Goal: Task Accomplishment & Management: Manage account settings

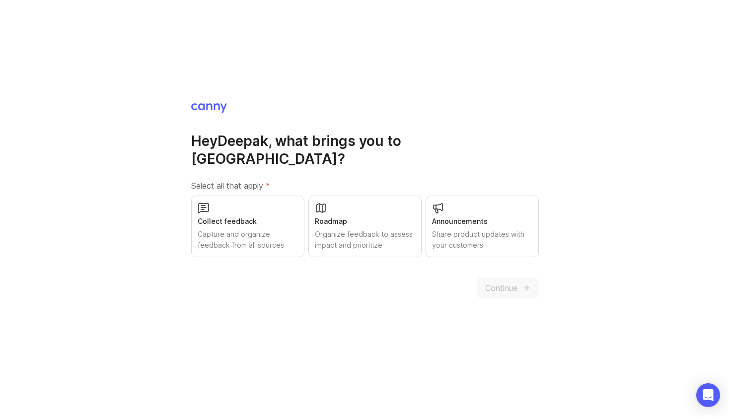
click at [276, 216] on div "Collect feedback" at bounding box center [248, 221] width 100 height 11
click at [380, 216] on div "Roadmap" at bounding box center [365, 221] width 100 height 11
click at [471, 229] on div "Share product updates with your customers" at bounding box center [482, 240] width 100 height 22
click at [510, 282] on span "Continue" at bounding box center [501, 288] width 32 height 12
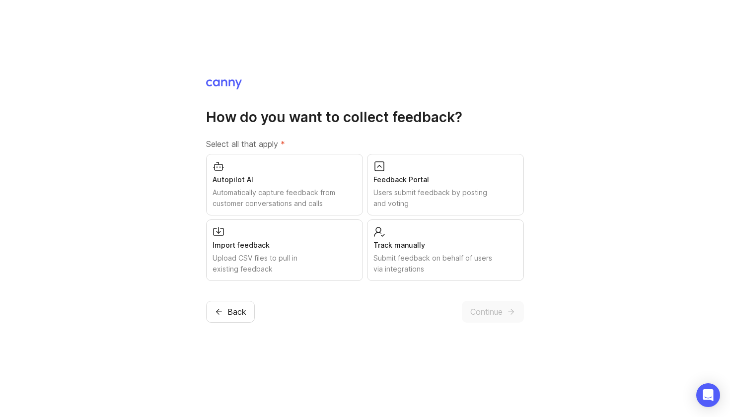
click at [412, 189] on div "Users submit feedback by posting and voting" at bounding box center [445, 198] width 144 height 22
click at [319, 249] on div "Import feedback" at bounding box center [285, 245] width 144 height 11
click at [390, 247] on div "Track manually" at bounding box center [445, 245] width 144 height 11
click at [495, 315] on span "Continue" at bounding box center [486, 312] width 32 height 12
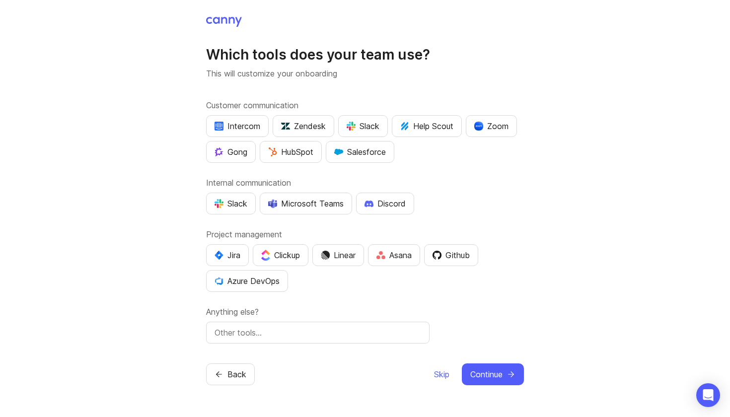
click at [369, 127] on div "Slack" at bounding box center [363, 126] width 33 height 12
click at [224, 206] on div "Slack" at bounding box center [231, 204] width 33 height 12
click at [237, 254] on div "Jira" at bounding box center [228, 255] width 26 height 12
click at [397, 255] on div "Asana" at bounding box center [393, 255] width 35 height 12
click at [374, 337] on input "text" at bounding box center [318, 333] width 207 height 12
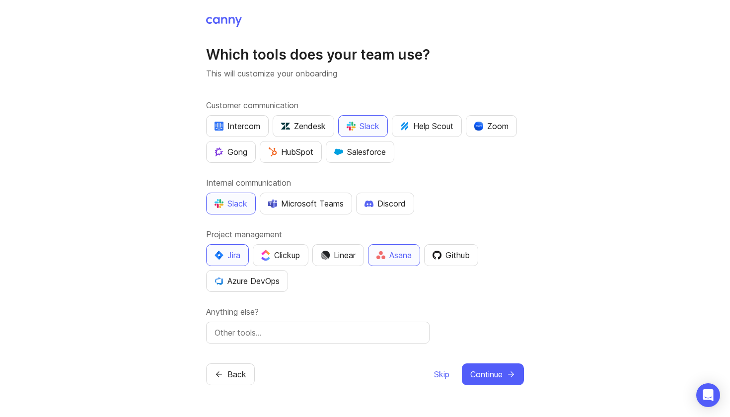
click at [483, 374] on span "Continue" at bounding box center [486, 375] width 32 height 12
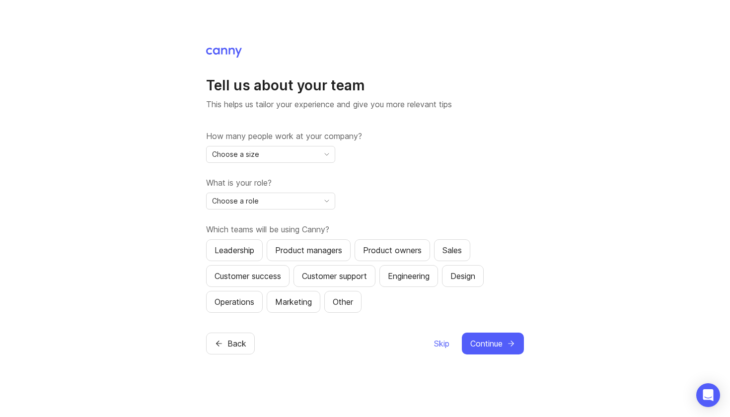
click at [293, 150] on div "Choose a size" at bounding box center [263, 155] width 112 height 16
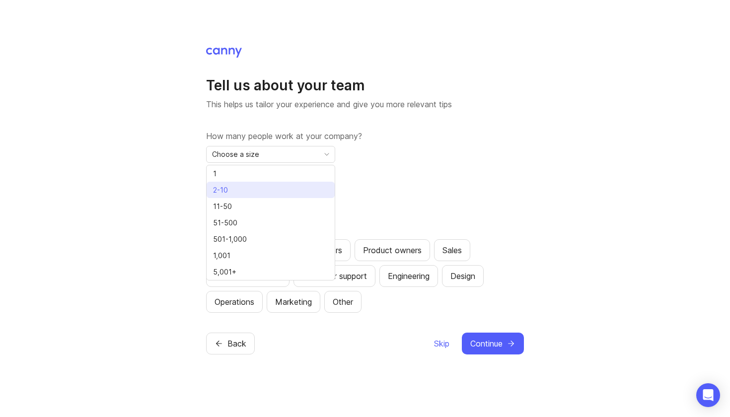
click at [281, 190] on li "2-10" at bounding box center [271, 190] width 128 height 16
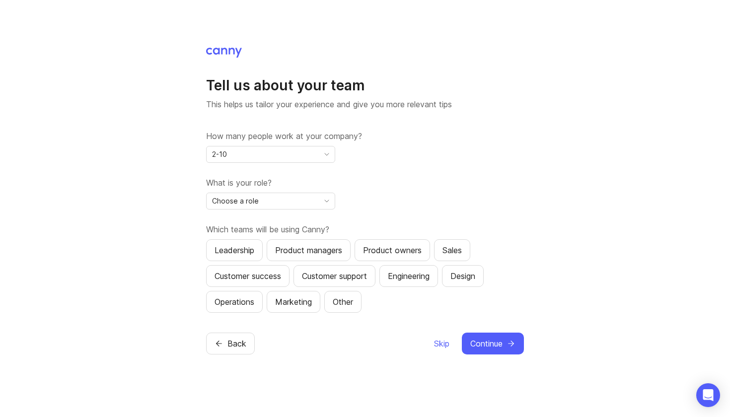
click at [281, 199] on div "Choose a role" at bounding box center [263, 201] width 112 height 16
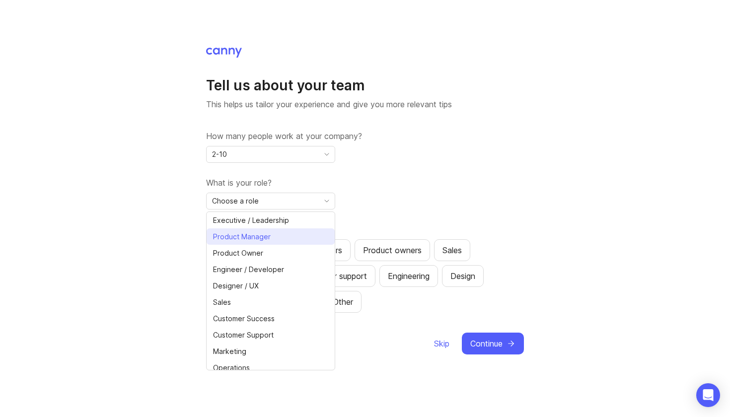
click at [274, 236] on span "Product Manager" at bounding box center [244, 236] width 62 height 11
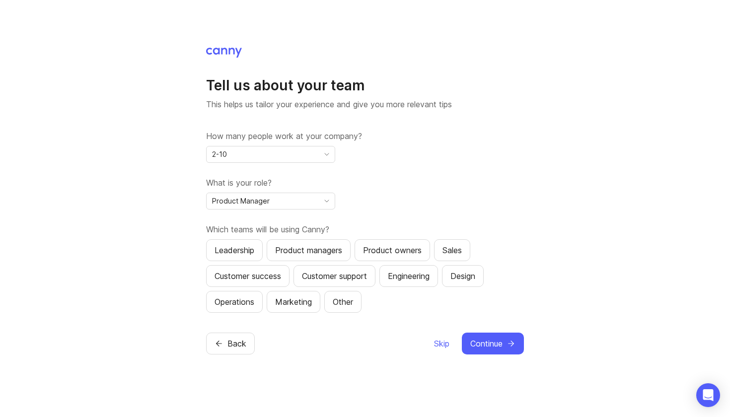
click at [302, 248] on div "Product managers" at bounding box center [308, 250] width 67 height 12
click at [484, 348] on span "Continue" at bounding box center [486, 344] width 32 height 12
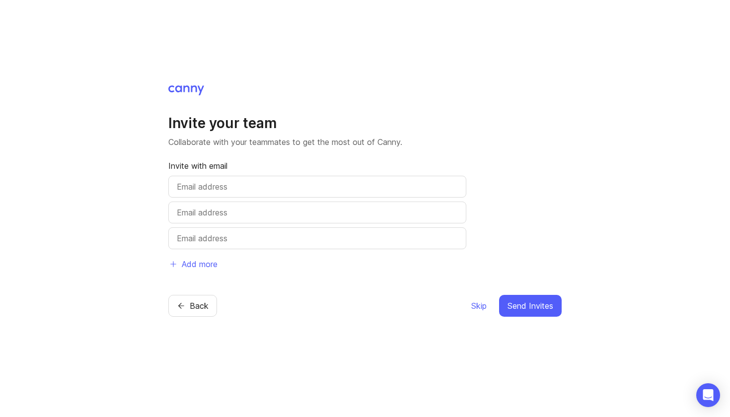
click at [480, 308] on span "Skip" at bounding box center [478, 306] width 15 height 12
click at [483, 304] on span "Skip" at bounding box center [478, 306] width 15 height 12
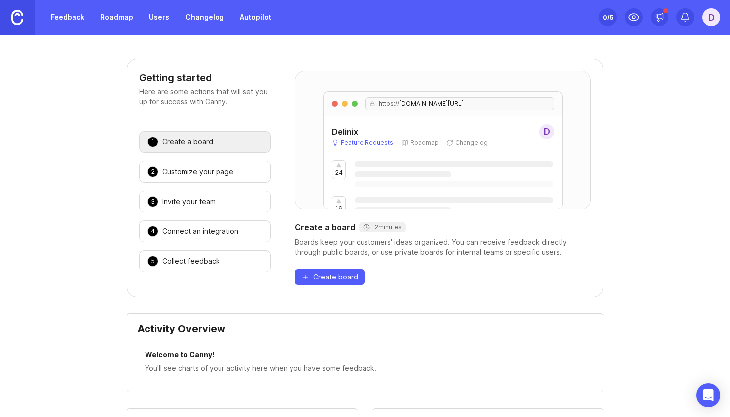
click at [219, 173] on div "Customize your page" at bounding box center [197, 172] width 71 height 10
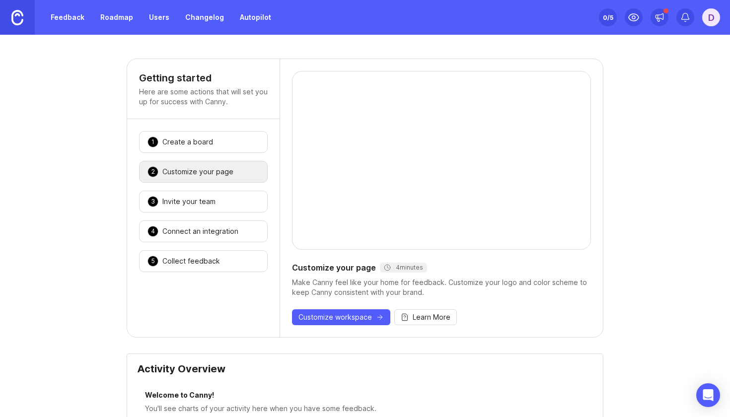
click at [219, 196] on div "3 Invite your team 🎉" at bounding box center [203, 202] width 129 height 22
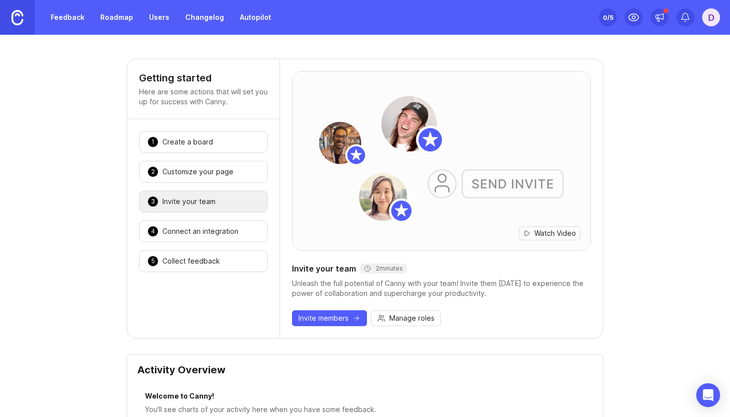
click at [219, 231] on div "Connect an integration" at bounding box center [200, 231] width 76 height 10
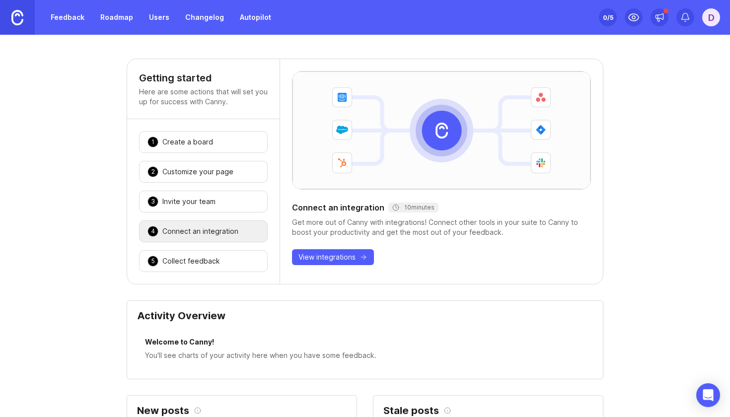
click at [218, 257] on div "5 Collect feedback 🎉" at bounding box center [203, 261] width 129 height 22
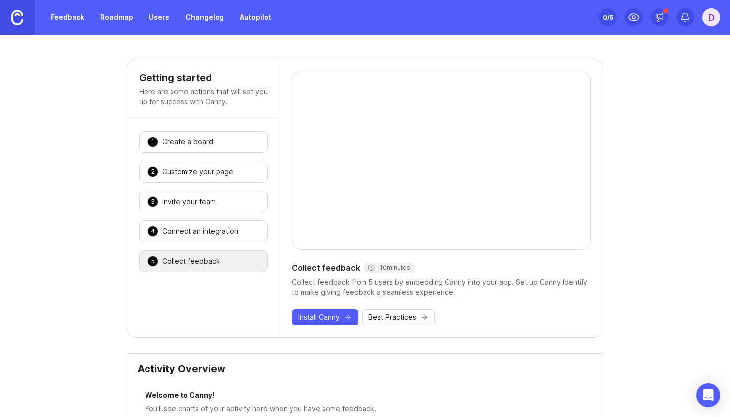
click at [116, 17] on link "Roadmap" at bounding box center [116, 17] width 45 height 18
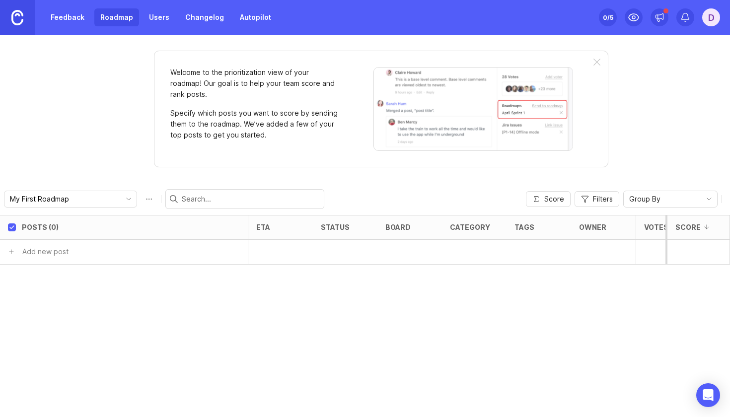
click at [597, 60] on div at bounding box center [597, 63] width 7 height 8
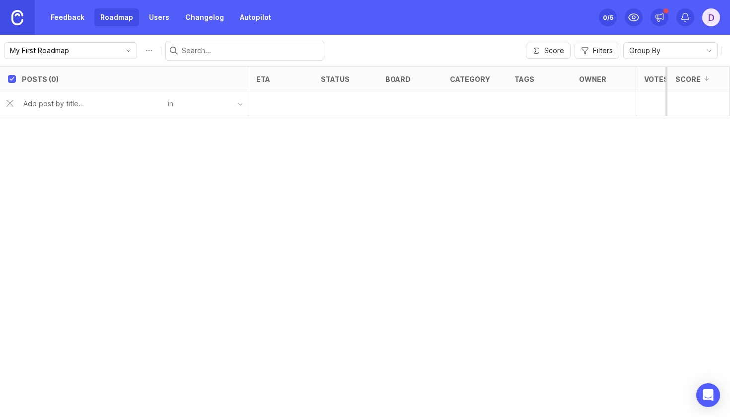
click at [164, 15] on link "Users" at bounding box center [159, 17] width 32 height 18
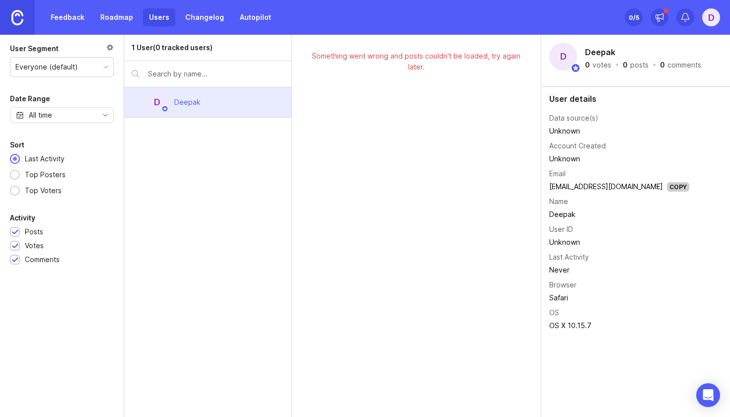
click at [198, 24] on link "Changelog" at bounding box center [204, 17] width 51 height 18
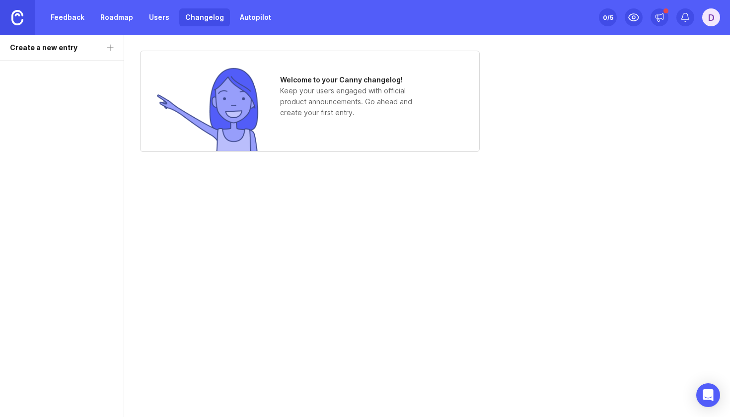
click at [250, 20] on link "Autopilot" at bounding box center [255, 17] width 43 height 18
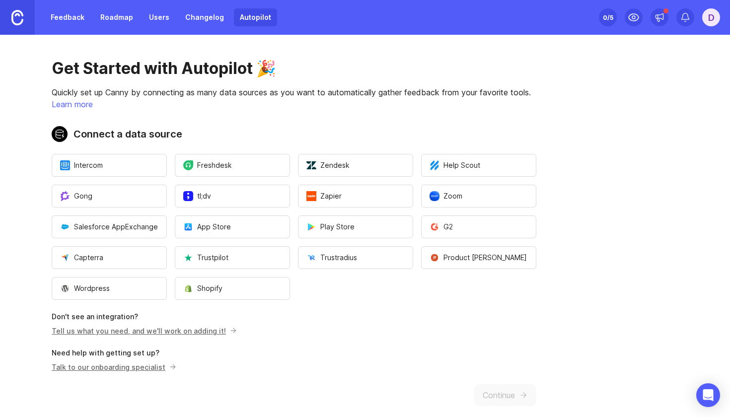
click at [108, 17] on link "Roadmap" at bounding box center [116, 17] width 45 height 18
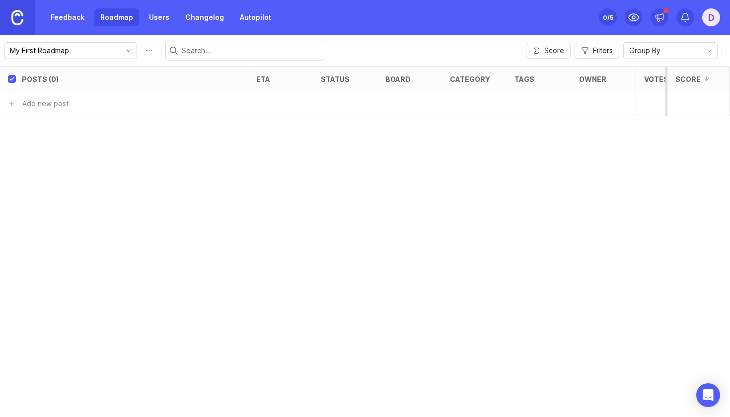
click at [60, 17] on link "Feedback" at bounding box center [68, 17] width 46 height 18
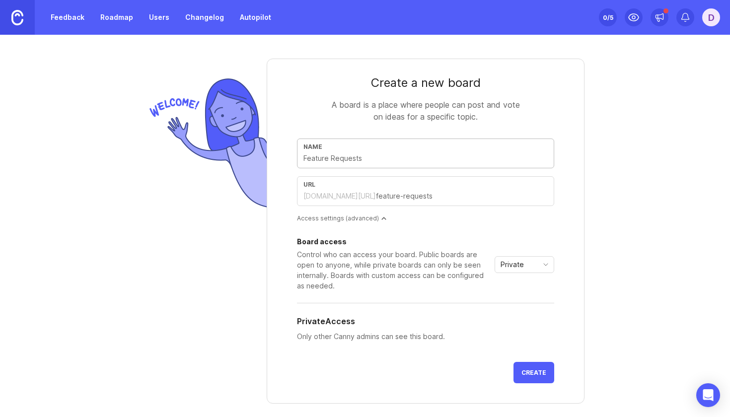
scroll to position [29, 0]
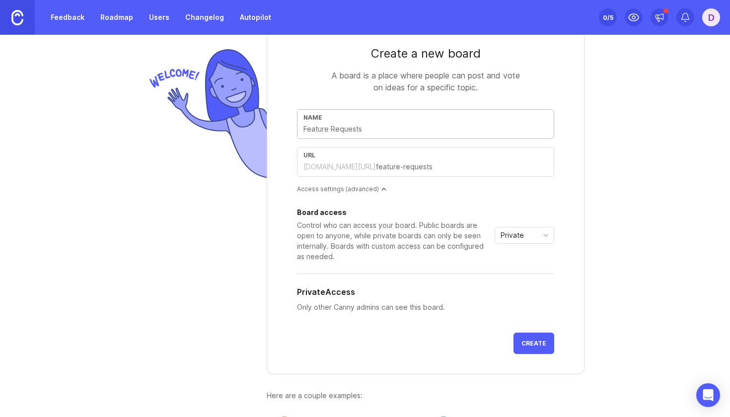
click at [381, 187] on div at bounding box center [383, 189] width 5 height 5
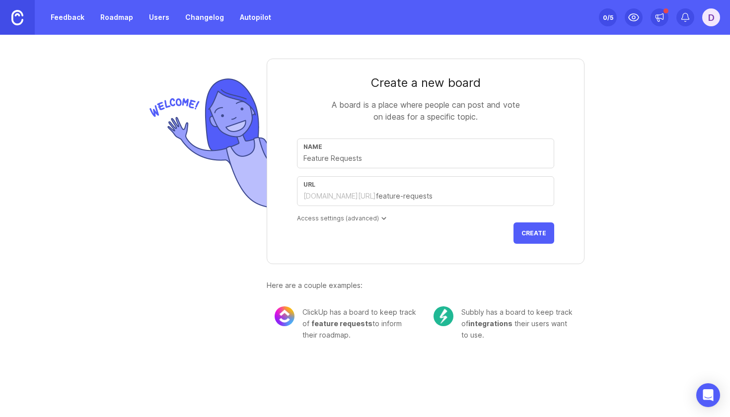
scroll to position [0, 0]
click at [376, 218] on div "Access settings (advanced)" at bounding box center [425, 218] width 257 height 8
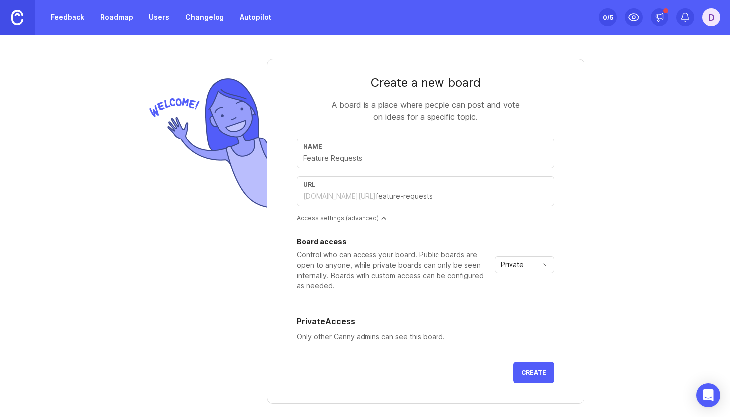
click at [523, 261] on span "Private" at bounding box center [512, 264] width 23 height 11
click at [523, 298] on span "Public" at bounding box center [514, 300] width 24 height 11
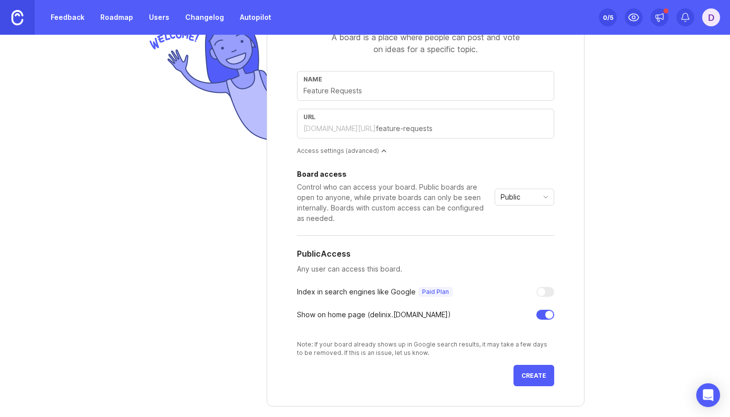
scroll to position [69, 0]
click at [543, 291] on div at bounding box center [541, 291] width 8 height 8
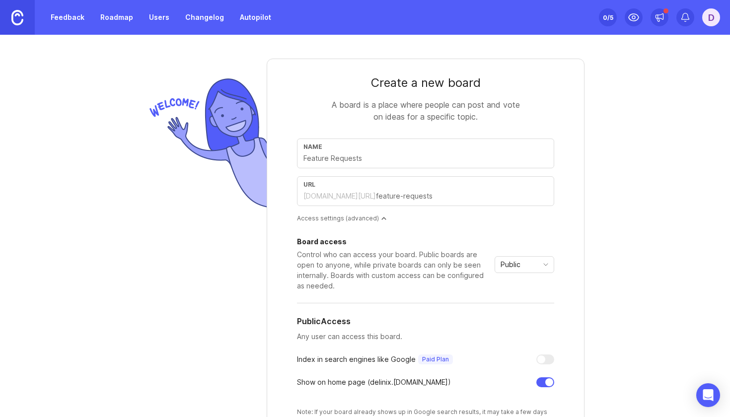
scroll to position [0, 0]
click at [353, 160] on input "text" at bounding box center [425, 158] width 244 height 11
type input "h"
type input "hh"
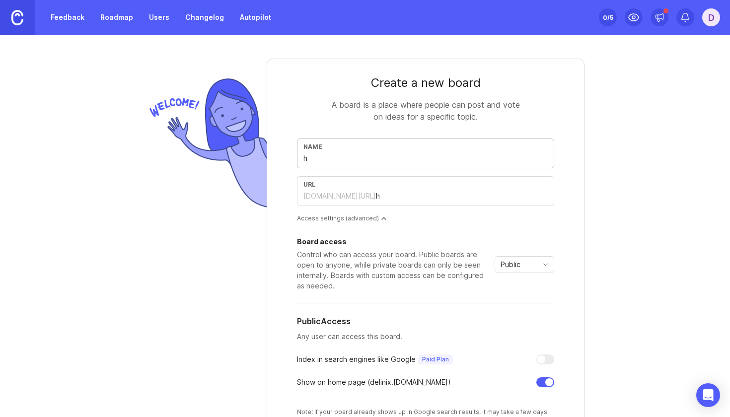
type input "hh"
type input "hhb"
type input "hhbb"
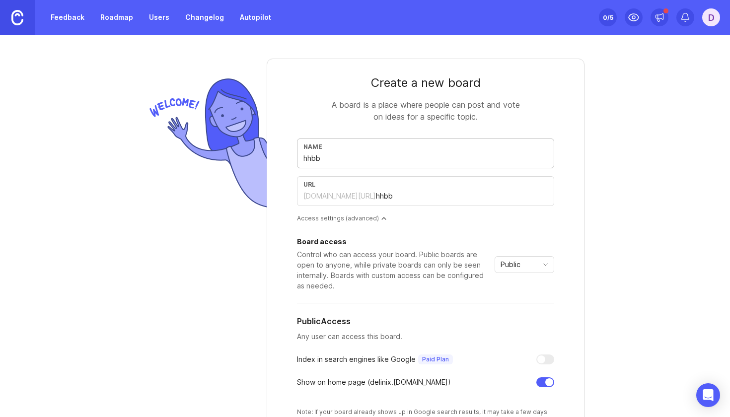
type input "hhb"
type input "hh"
type input "h"
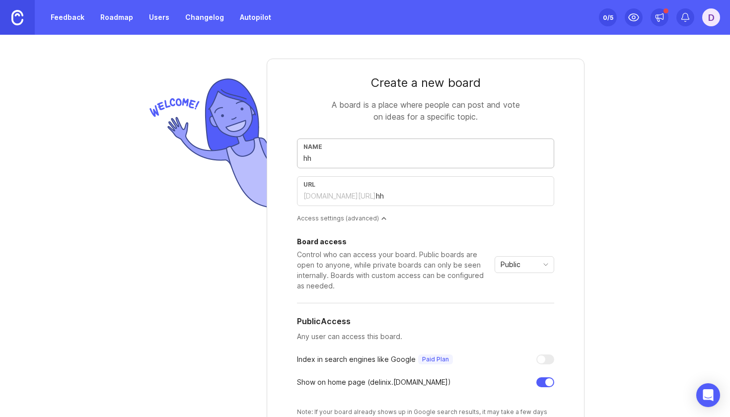
type input "h"
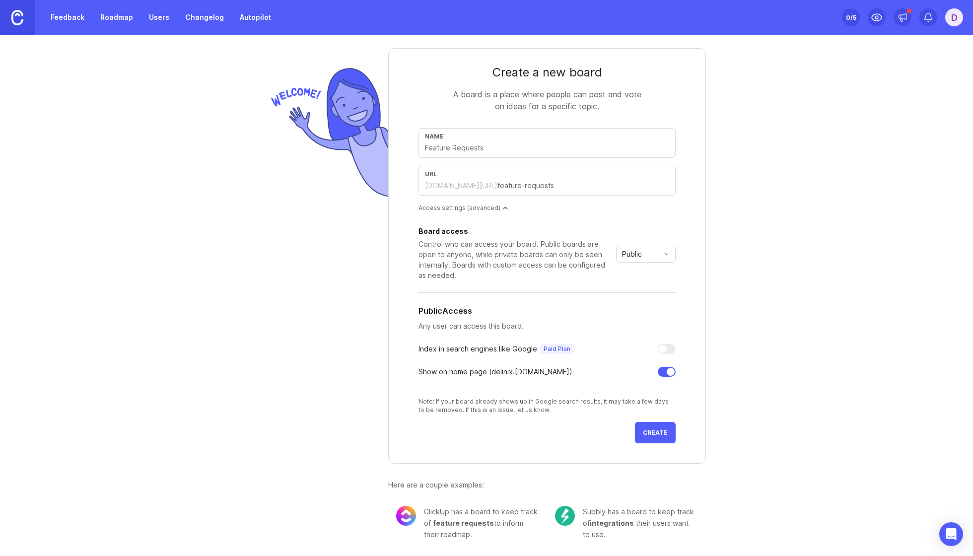
scroll to position [6, 0]
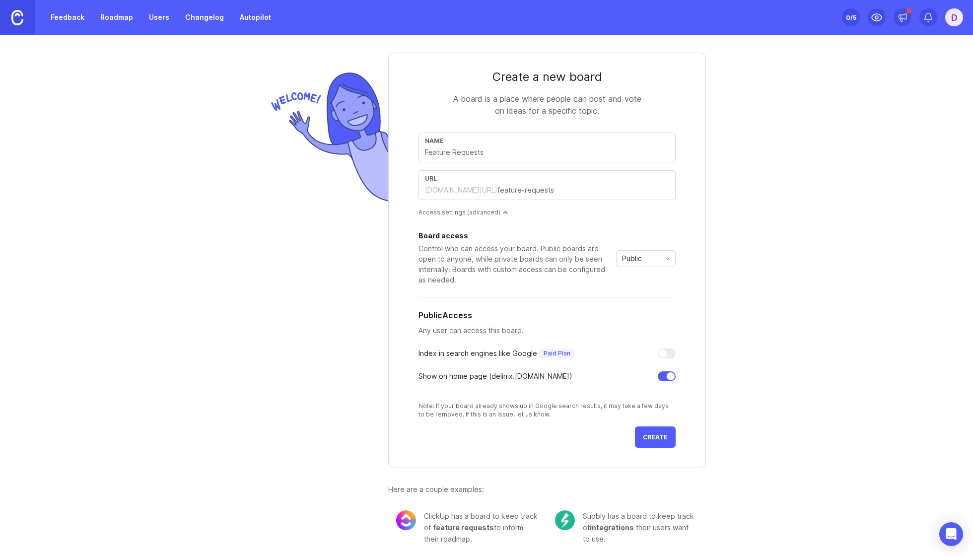
click at [489, 152] on input "text" at bounding box center [547, 152] width 244 height 11
click at [658, 417] on button "Create" at bounding box center [655, 437] width 41 height 21
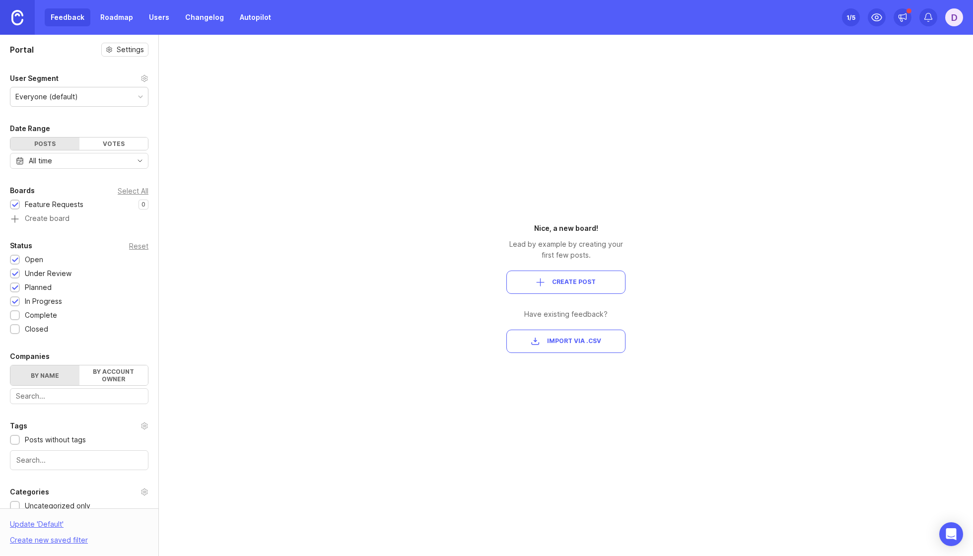
click at [563, 287] on button "Create Post" at bounding box center [566, 282] width 119 height 23
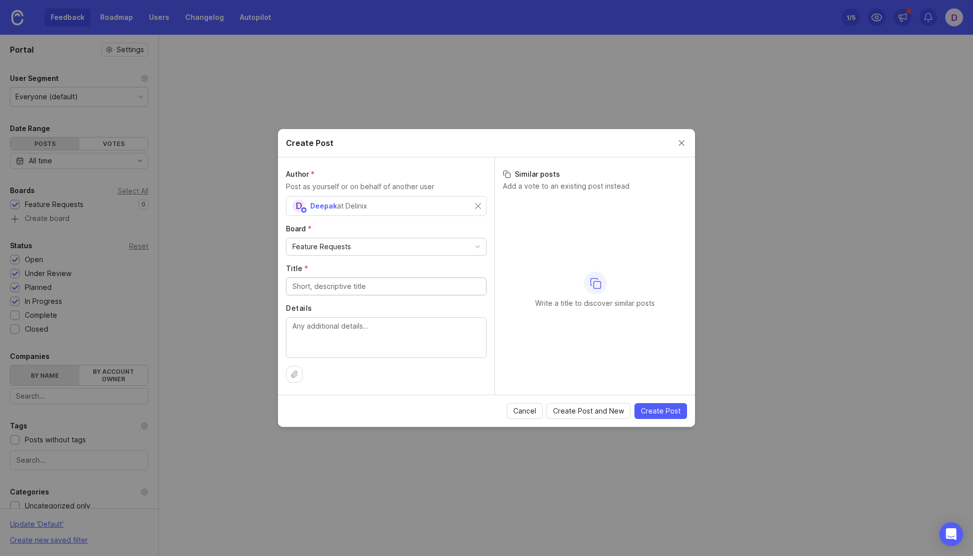
click at [470, 247] on div "Feature Requests" at bounding box center [387, 246] width 200 height 17
click at [430, 283] on input "Title *" at bounding box center [387, 286] width 188 height 11
click at [397, 333] on textarea "Details" at bounding box center [387, 337] width 188 height 33
click at [678, 138] on button "Close create post modal" at bounding box center [681, 143] width 11 height 11
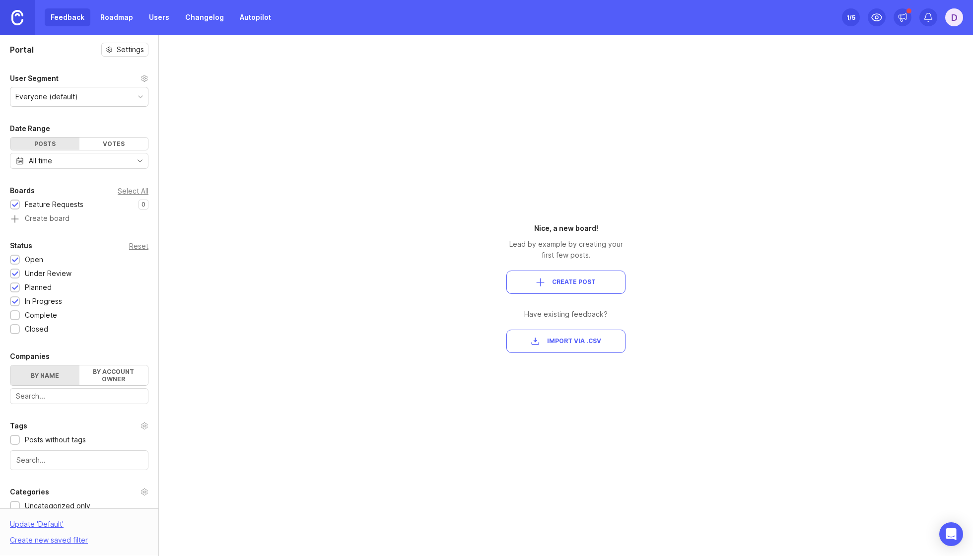
click at [118, 98] on div "Everyone (default)" at bounding box center [79, 96] width 138 height 19
click at [145, 76] on icon at bounding box center [145, 78] width 6 height 6
click at [142, 80] on icon at bounding box center [145, 78] width 6 height 6
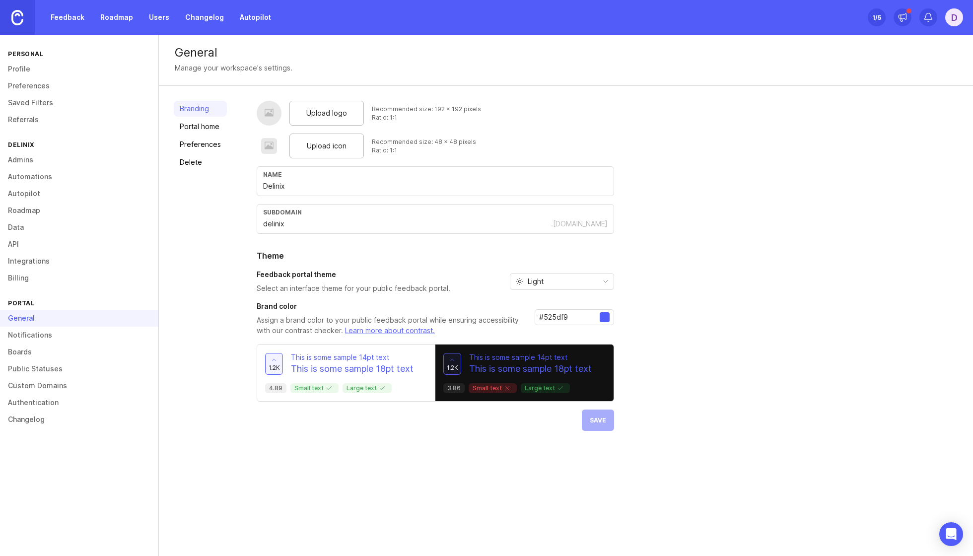
click at [24, 70] on link "Profile" at bounding box center [79, 69] width 158 height 17
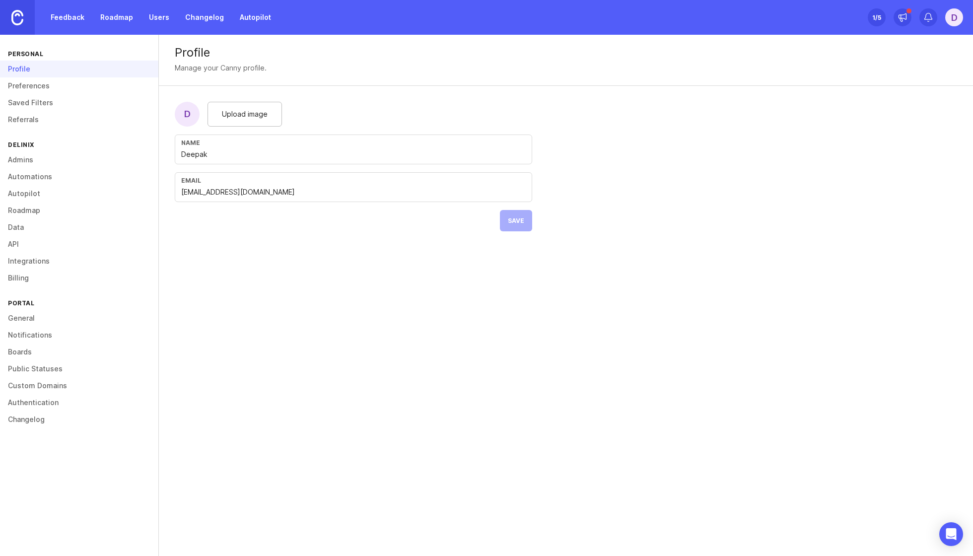
click at [29, 84] on link "Preferences" at bounding box center [79, 85] width 158 height 17
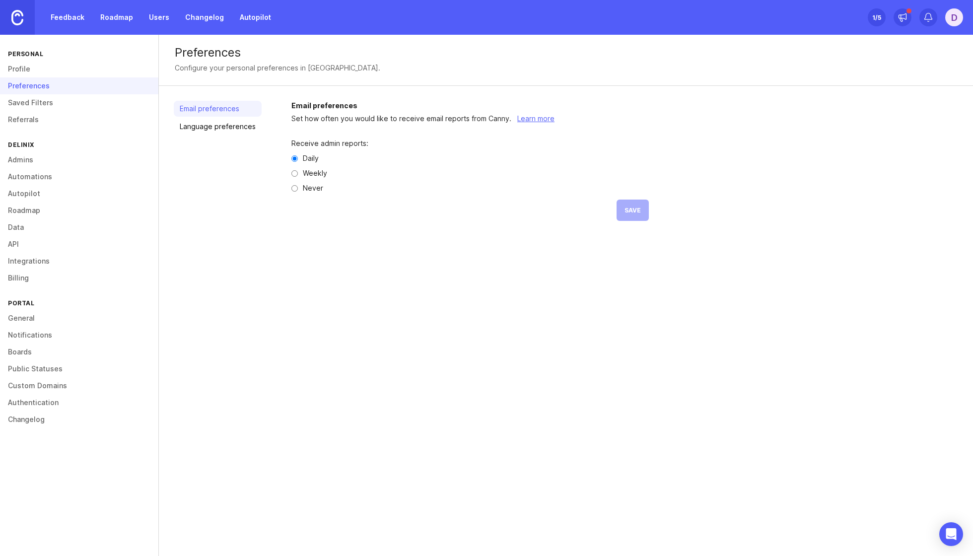
click at [32, 99] on link "Saved Filters" at bounding box center [79, 102] width 158 height 17
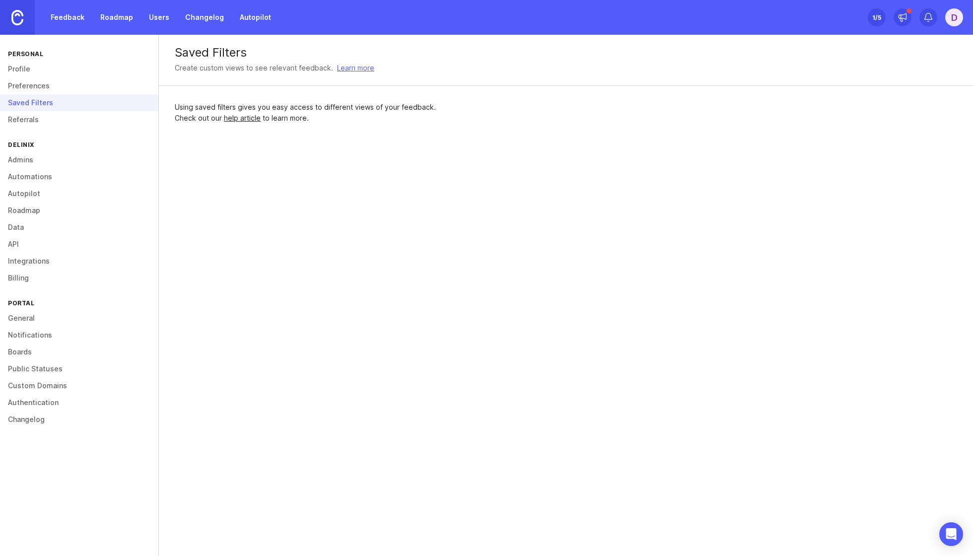
click at [32, 120] on link "Referrals" at bounding box center [79, 119] width 158 height 17
click at [33, 155] on link "Admins" at bounding box center [79, 159] width 158 height 17
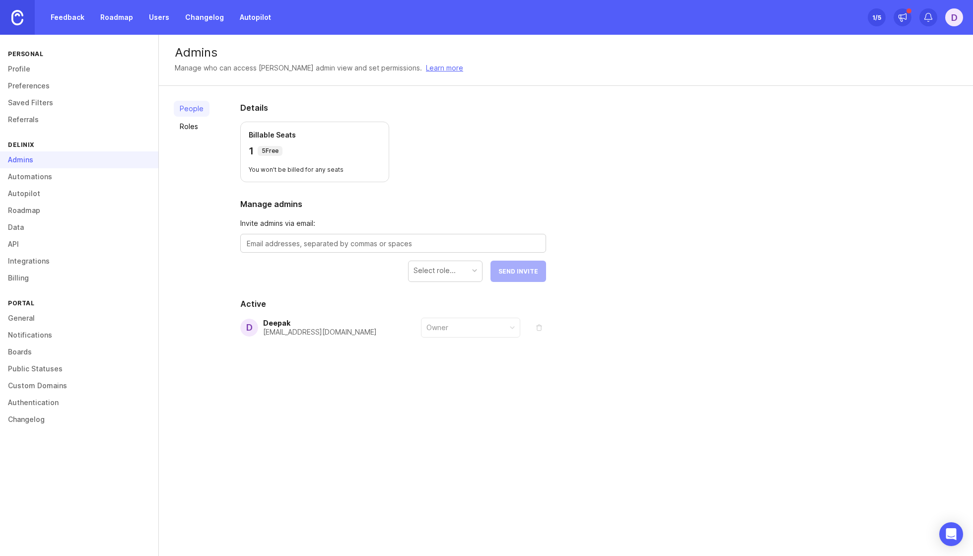
click at [33, 175] on link "Automations" at bounding box center [79, 176] width 158 height 17
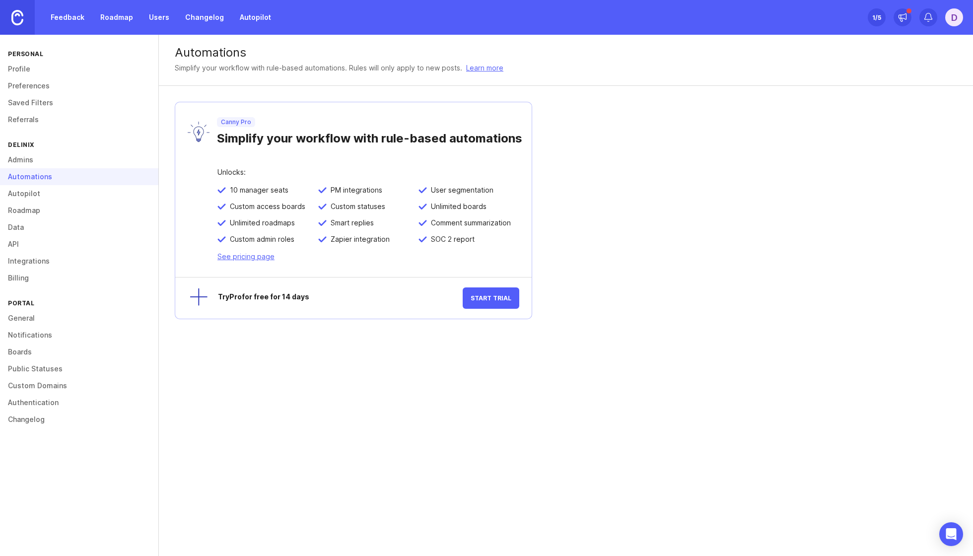
click at [34, 187] on link "Autopilot" at bounding box center [79, 193] width 158 height 17
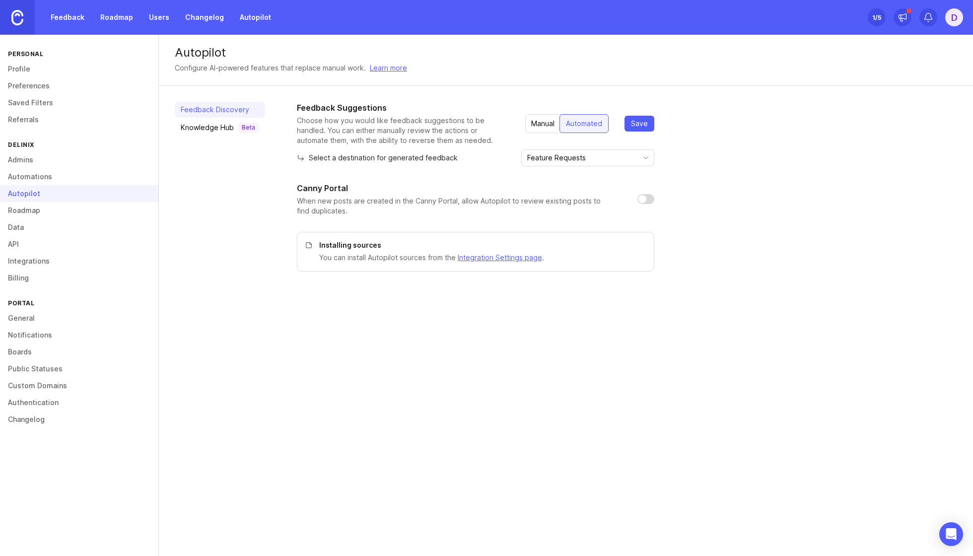
click at [32, 203] on link "Roadmap" at bounding box center [79, 210] width 158 height 17
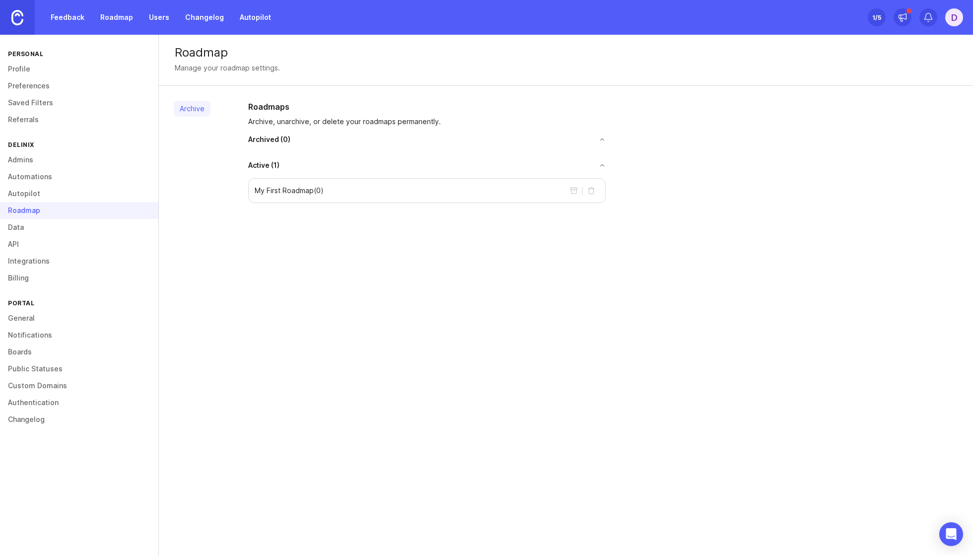
click at [22, 219] on link "Data" at bounding box center [79, 227] width 158 height 17
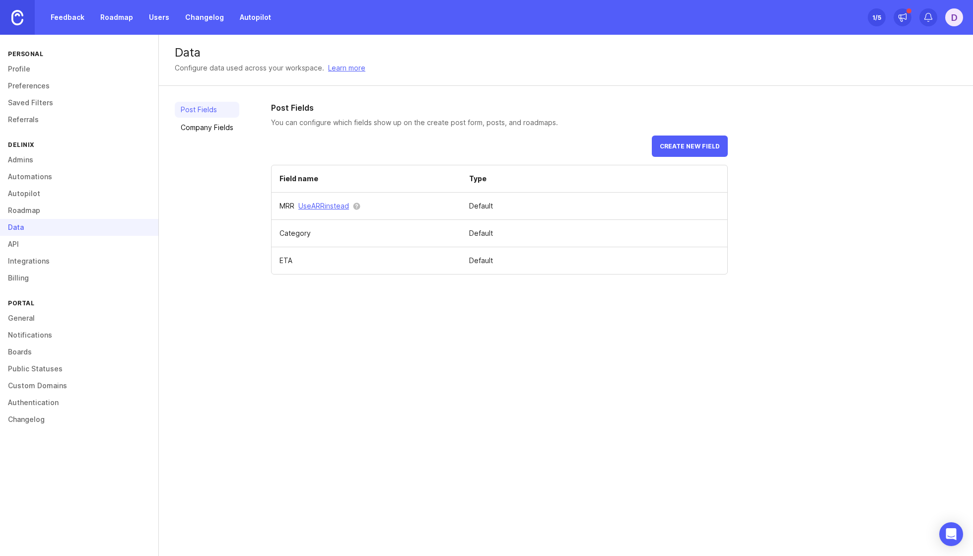
click at [20, 236] on link "API" at bounding box center [79, 244] width 158 height 17
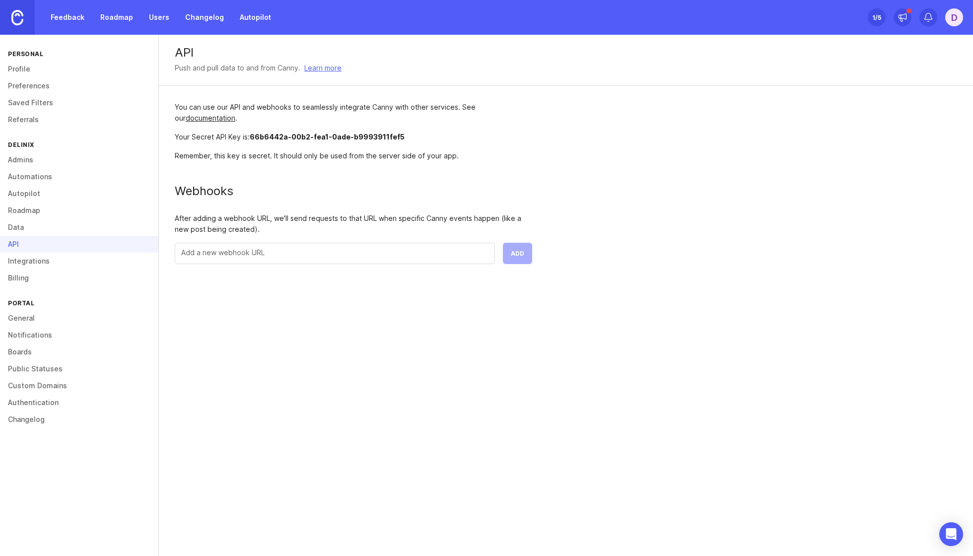
click at [26, 257] on link "Integrations" at bounding box center [79, 261] width 158 height 17
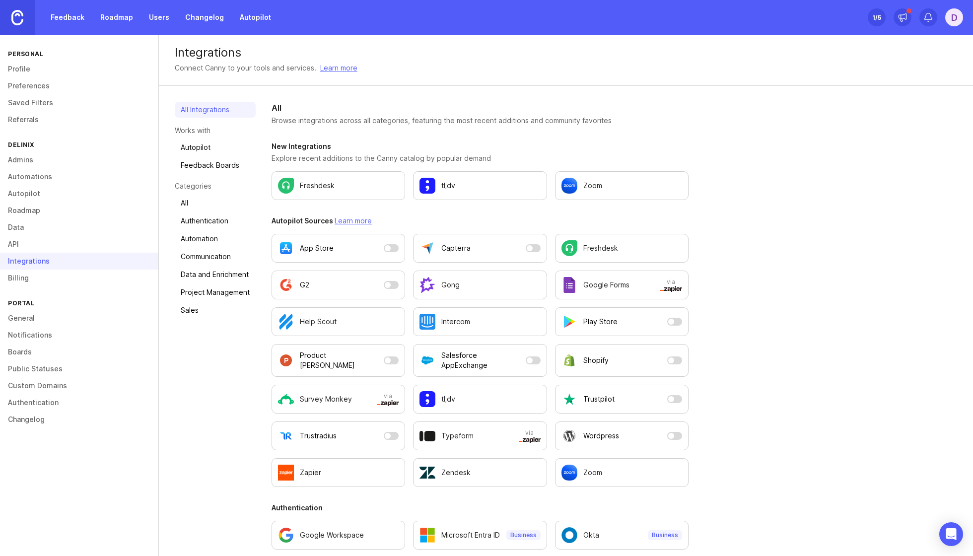
click at [22, 273] on link "Billing" at bounding box center [79, 278] width 158 height 17
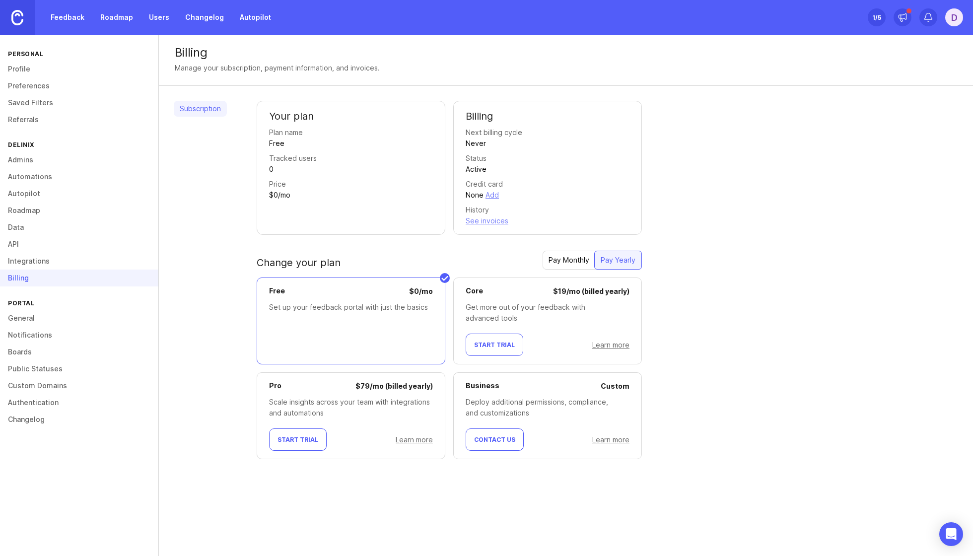
scroll to position [122, 0]
click at [563, 251] on div "Pay Monthly" at bounding box center [569, 260] width 53 height 18
click at [38, 314] on link "General" at bounding box center [79, 318] width 158 height 17
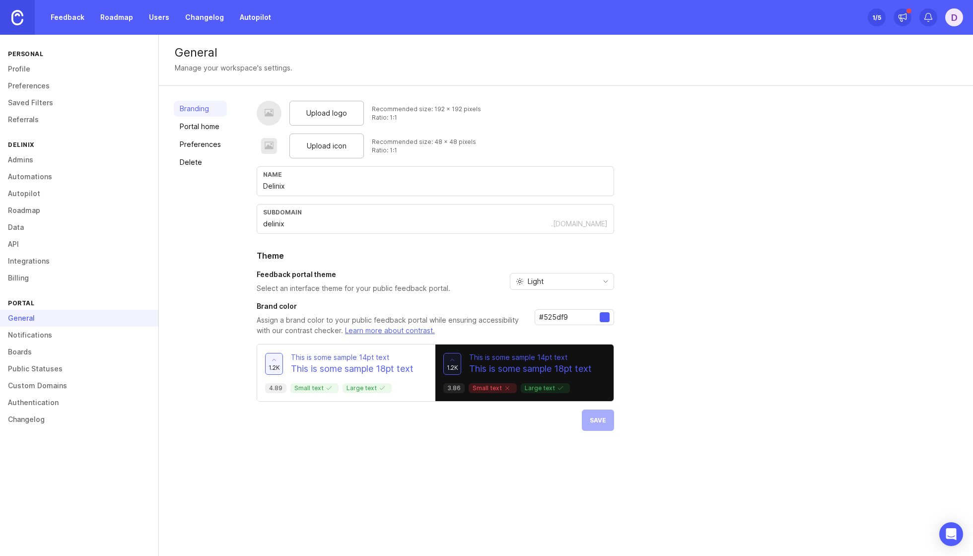
click at [40, 327] on link "Notifications" at bounding box center [79, 335] width 158 height 17
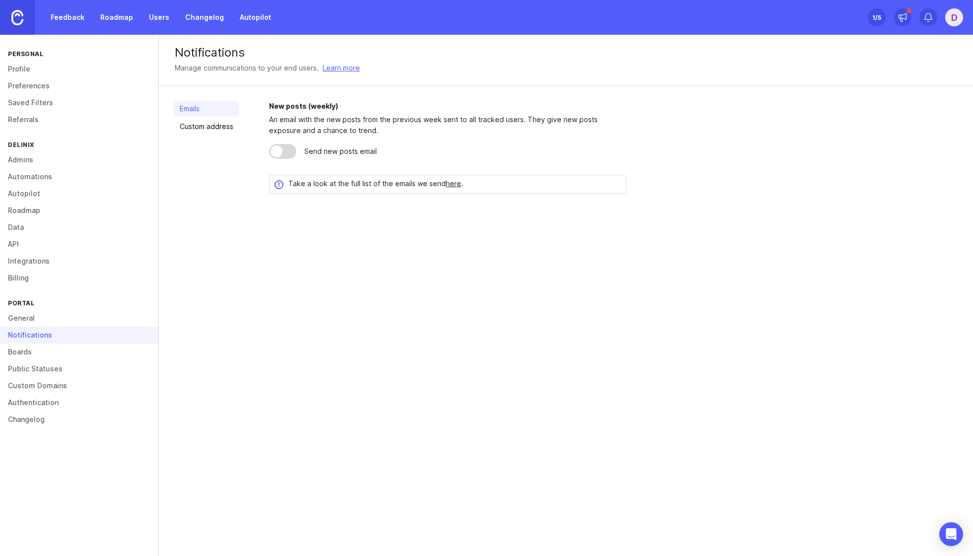
click at [38, 344] on link "Boards" at bounding box center [79, 352] width 158 height 17
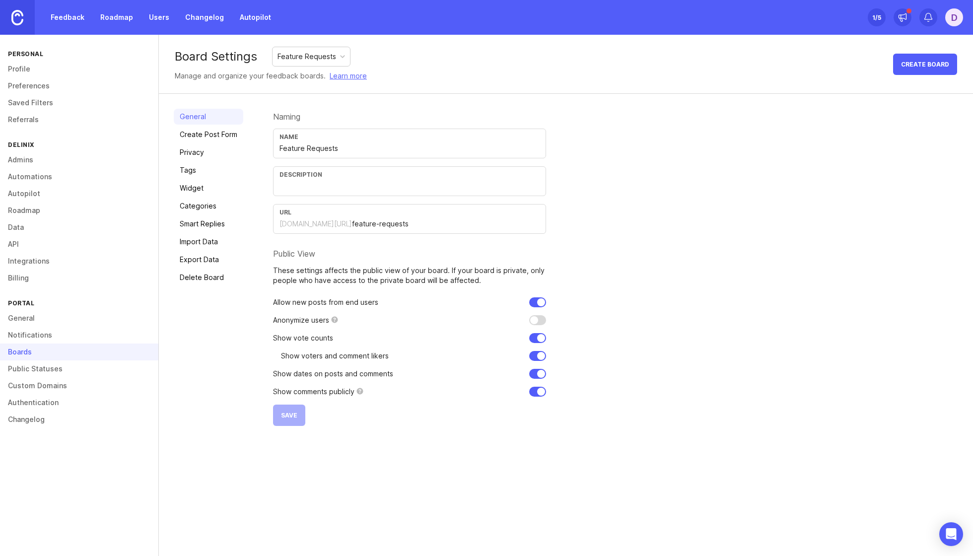
click at [41, 361] on link "Public Statuses" at bounding box center [79, 369] width 158 height 17
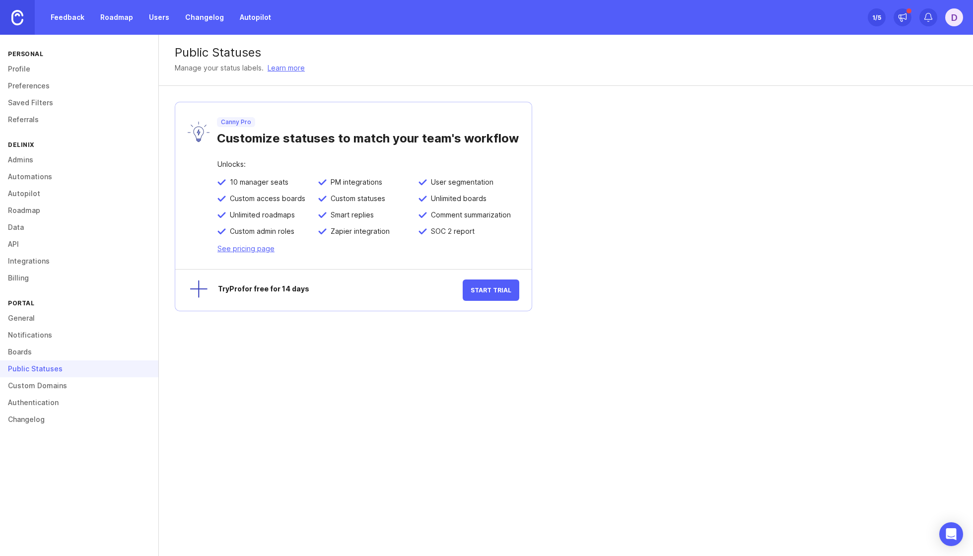
click at [42, 377] on link "Custom Domains" at bounding box center [79, 385] width 158 height 17
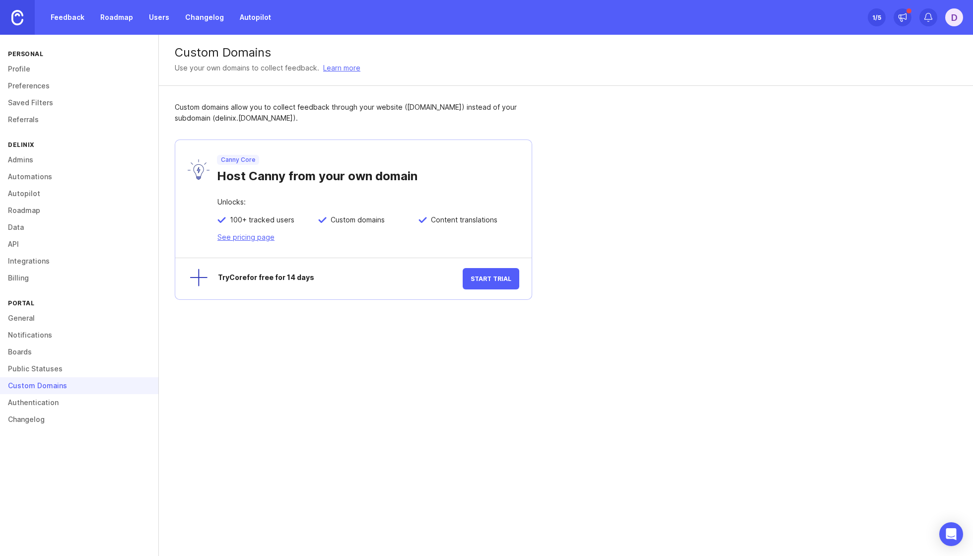
click at [40, 394] on link "Authentication" at bounding box center [79, 402] width 158 height 17
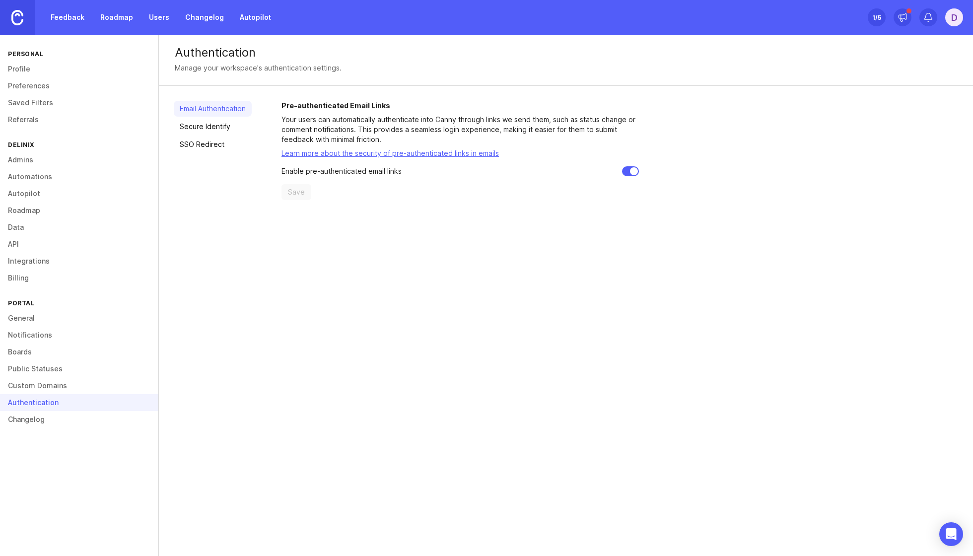
click at [42, 377] on link "Custom Domains" at bounding box center [79, 385] width 158 height 17
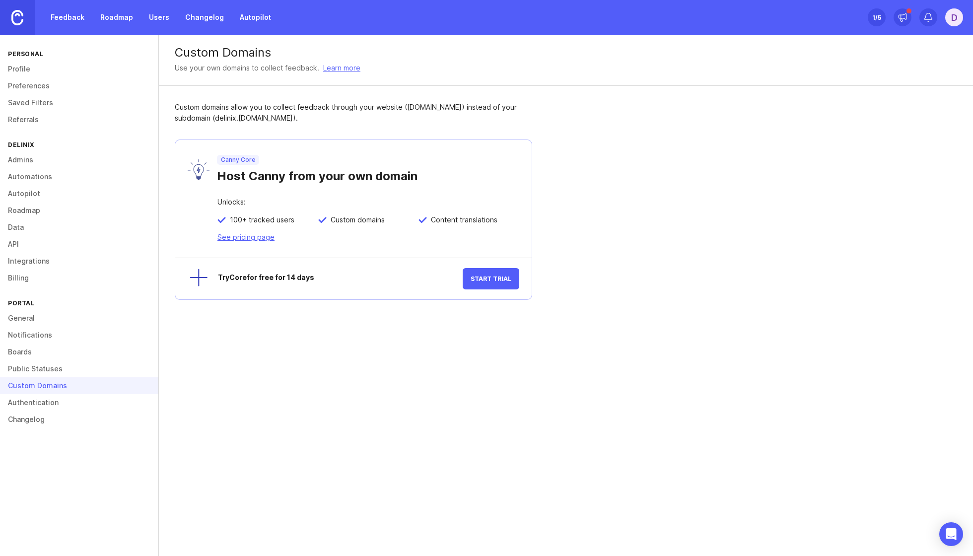
click at [507, 275] on span "Start Trial" at bounding box center [491, 278] width 41 height 7
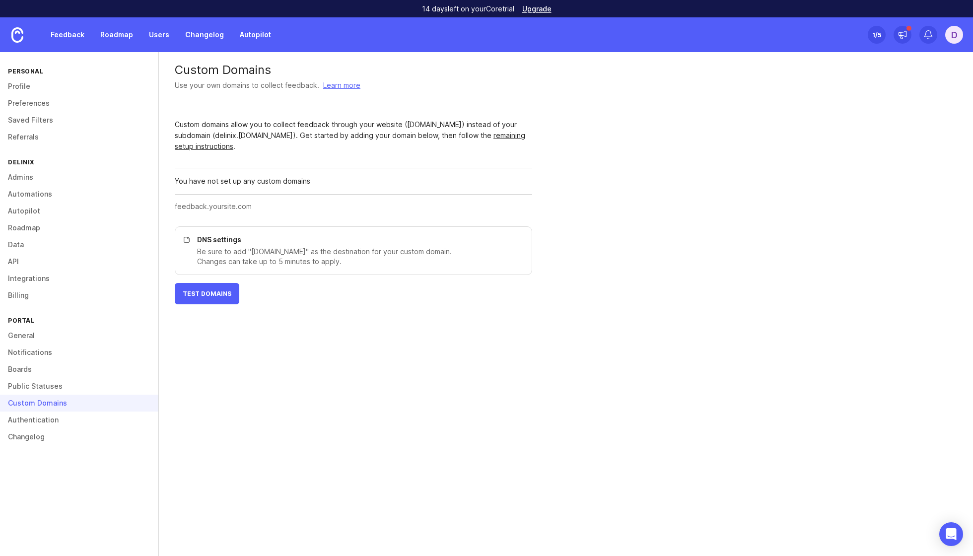
click at [51, 415] on link "Authentication" at bounding box center [79, 420] width 158 height 17
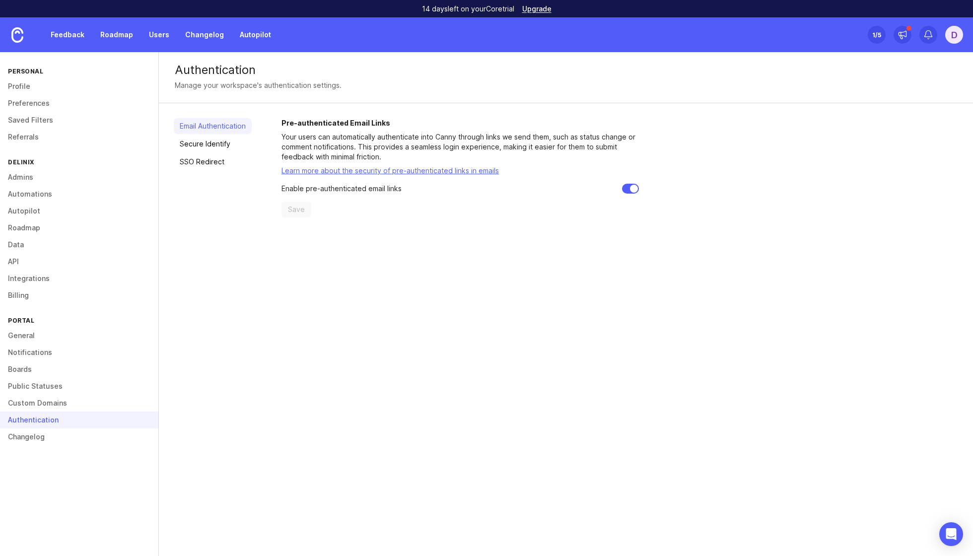
click at [42, 417] on link "Changelog" at bounding box center [79, 437] width 158 height 17
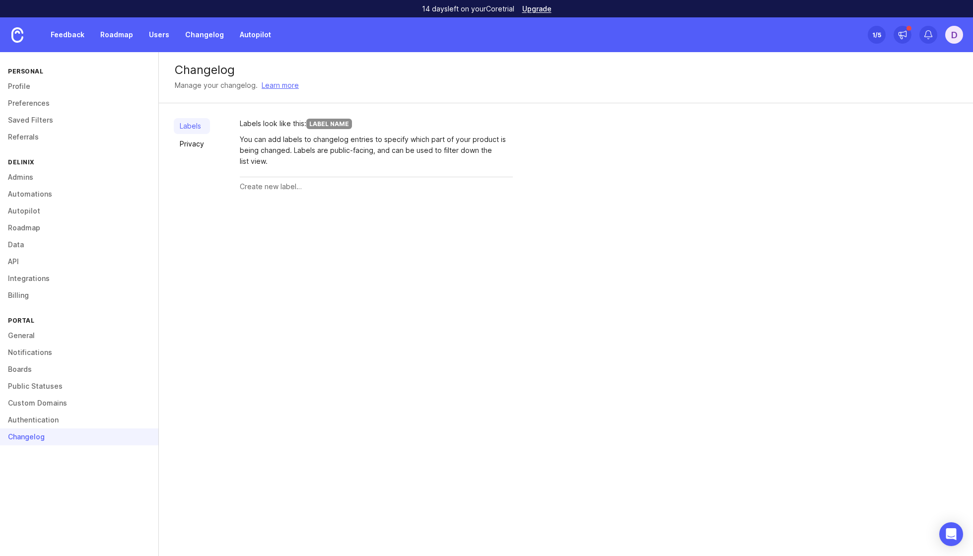
click at [63, 31] on link "Feedback" at bounding box center [68, 35] width 46 height 18
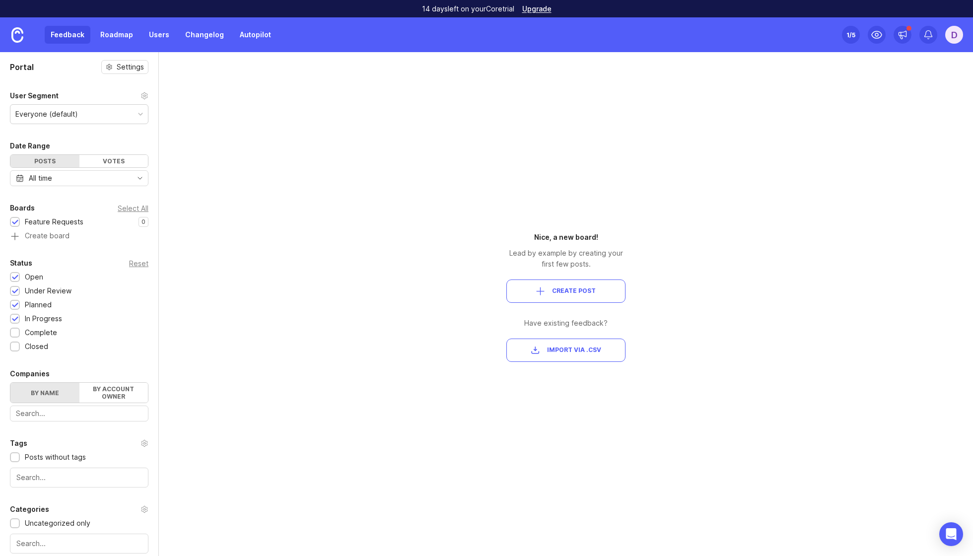
click at [16, 42] on img at bounding box center [17, 34] width 12 height 15
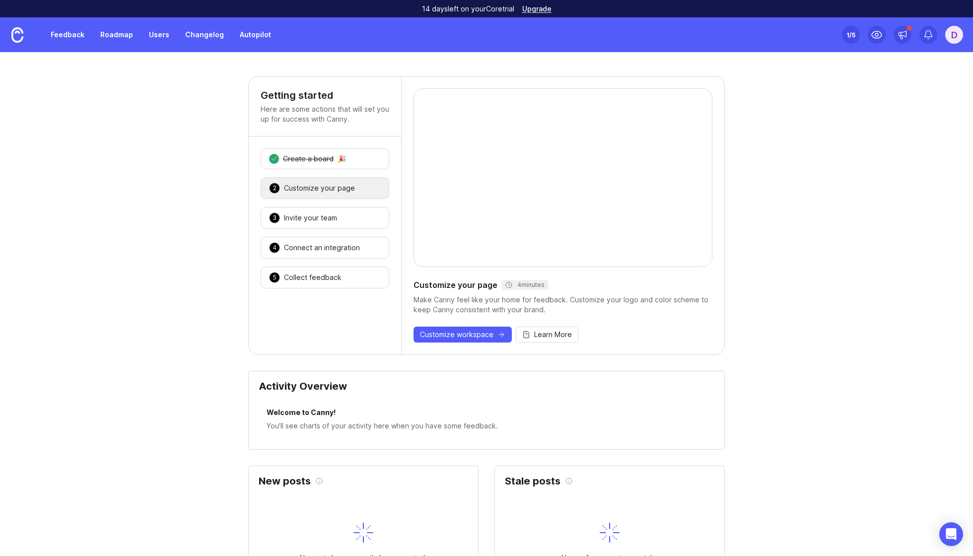
click at [730, 30] on div "1 /5" at bounding box center [851, 35] width 9 height 14
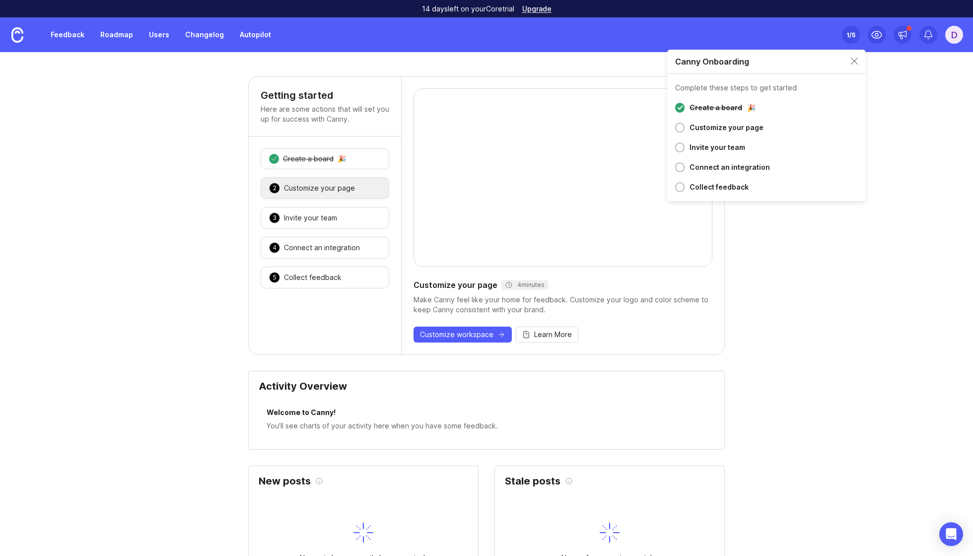
click at [678, 168] on div at bounding box center [679, 167] width 9 height 10
click at [730, 34] on icon at bounding box center [903, 35] width 10 height 10
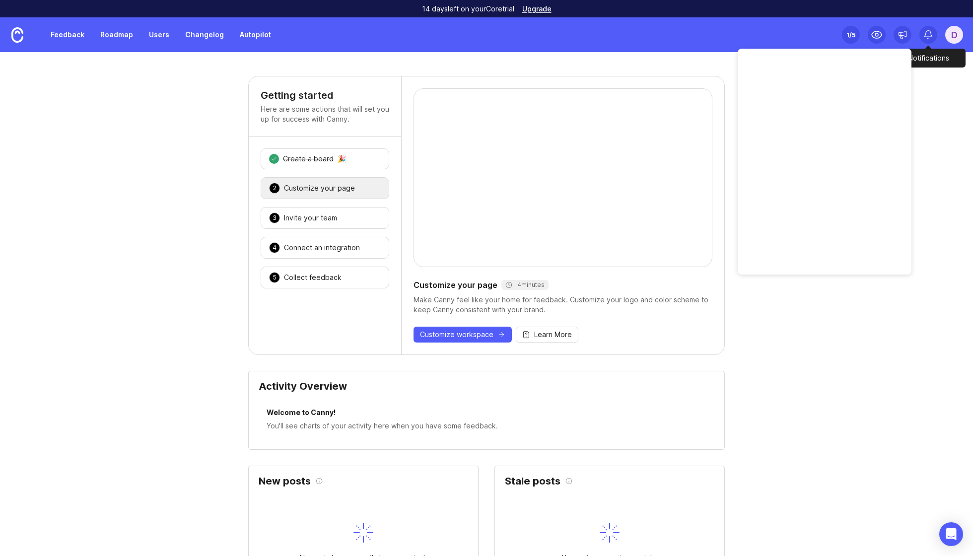
click at [730, 34] on icon at bounding box center [929, 35] width 10 height 10
click at [730, 32] on div "D" at bounding box center [955, 35] width 18 height 18
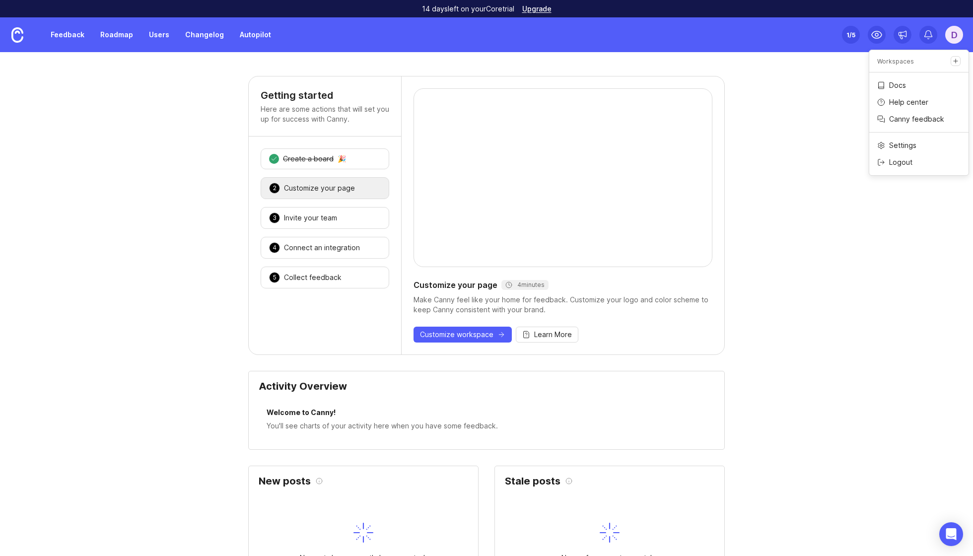
click at [117, 32] on link "Roadmap" at bounding box center [116, 35] width 45 height 18
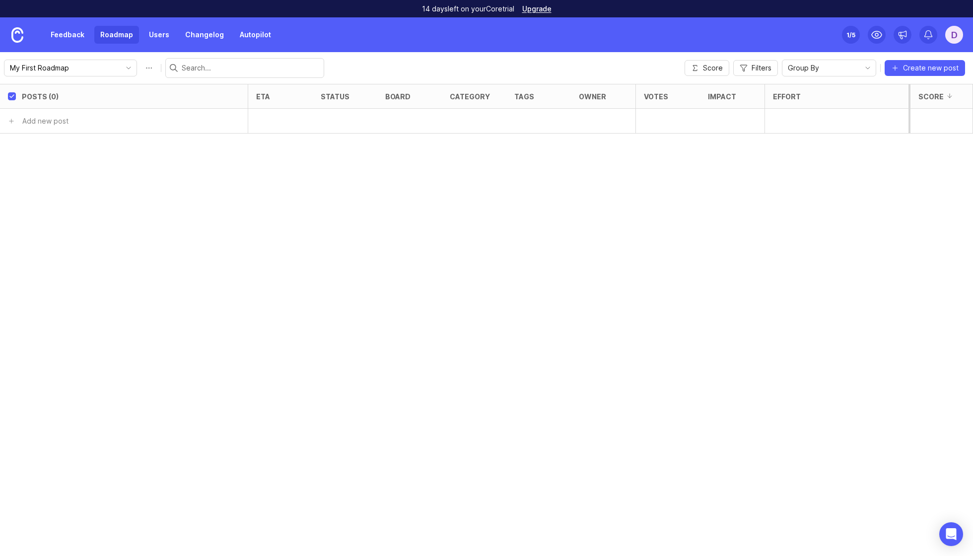
click at [155, 39] on link "Users" at bounding box center [159, 35] width 32 height 18
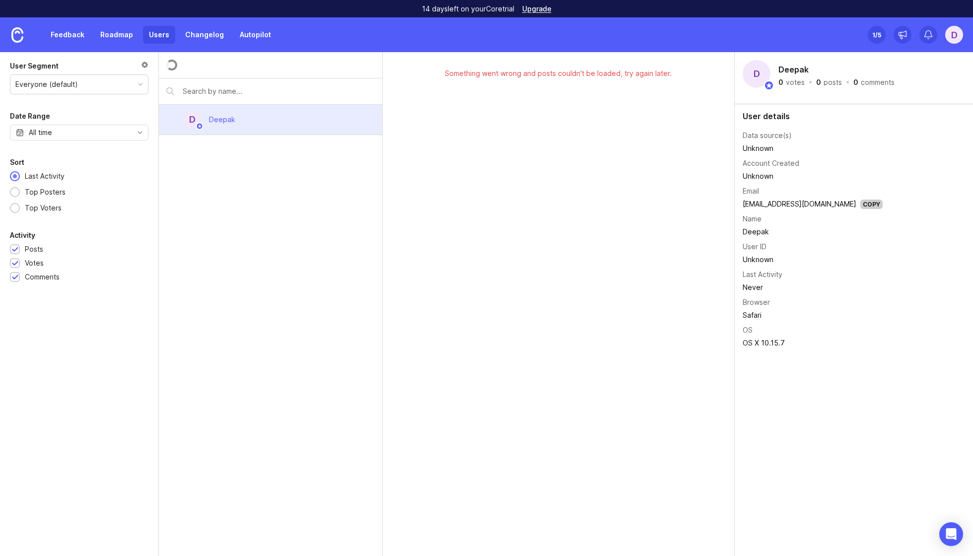
click at [189, 32] on link "Changelog" at bounding box center [204, 35] width 51 height 18
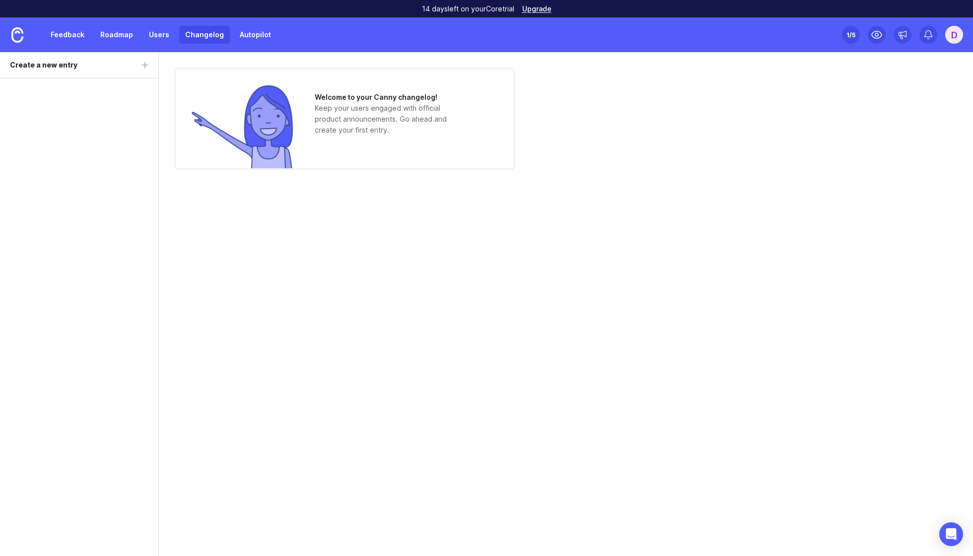
click at [241, 33] on link "Autopilot" at bounding box center [255, 35] width 43 height 18
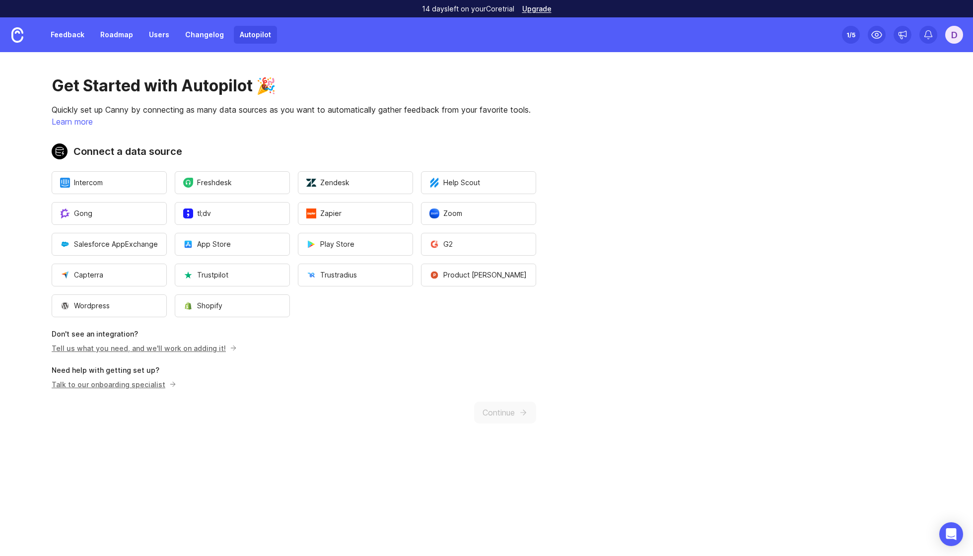
click at [60, 32] on link "Feedback" at bounding box center [68, 35] width 46 height 18
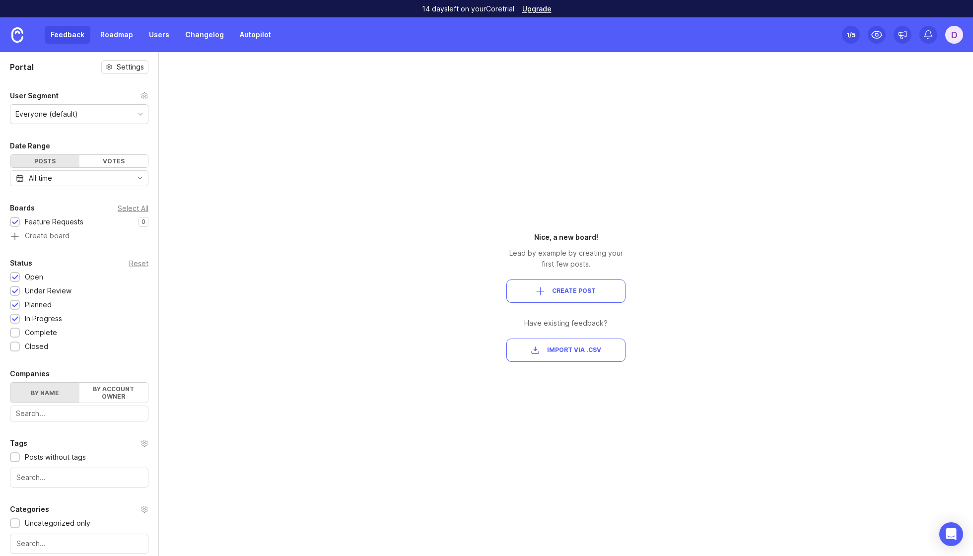
click at [20, 35] on img at bounding box center [17, 34] width 12 height 15
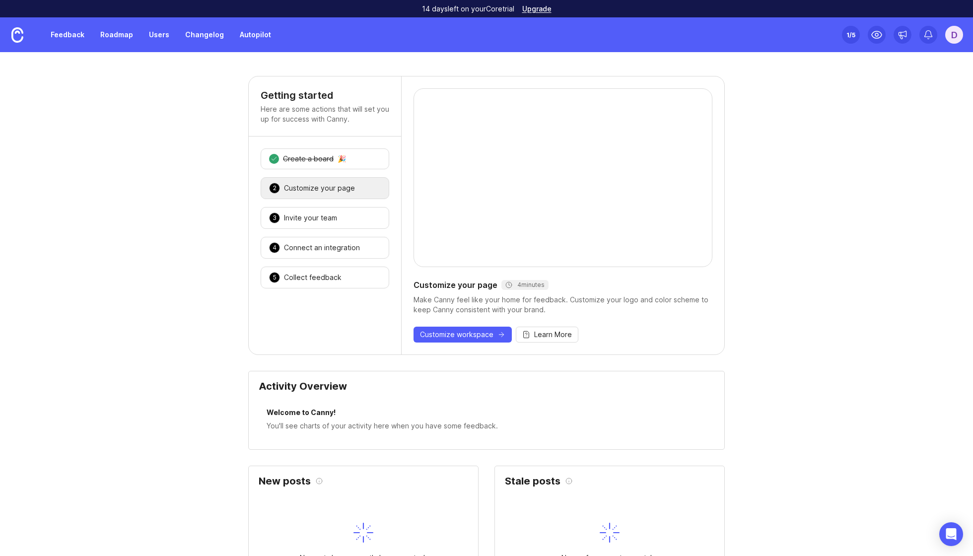
click at [730, 37] on div "D" at bounding box center [955, 35] width 18 height 18
click at [730, 84] on p "Docs" at bounding box center [898, 85] width 17 height 10
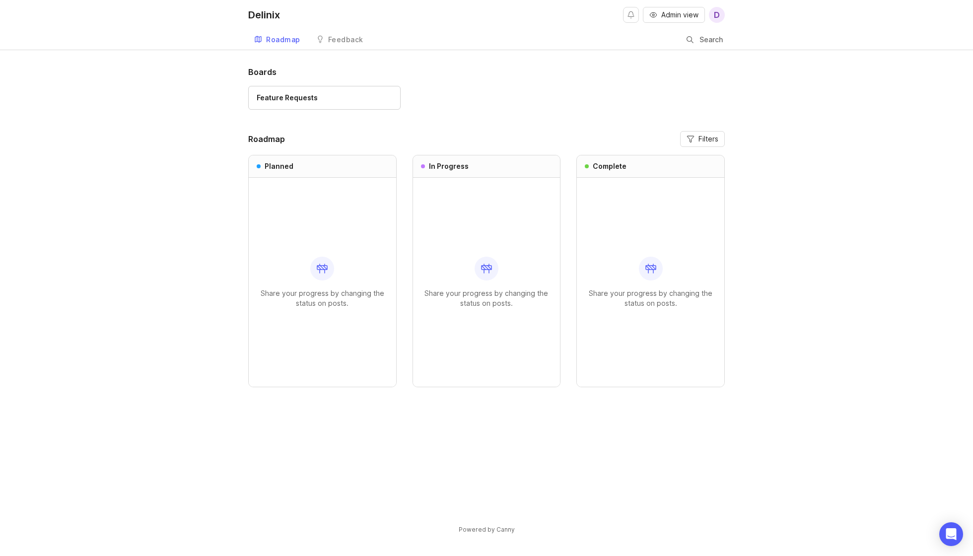
click at [683, 11] on span "Admin view" at bounding box center [680, 15] width 37 height 10
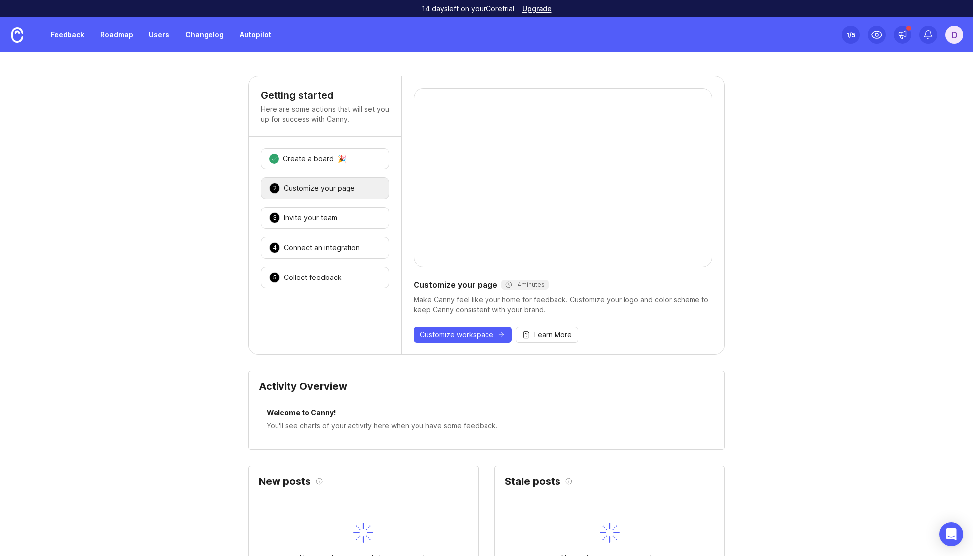
click at [156, 28] on link "Users" at bounding box center [159, 35] width 32 height 18
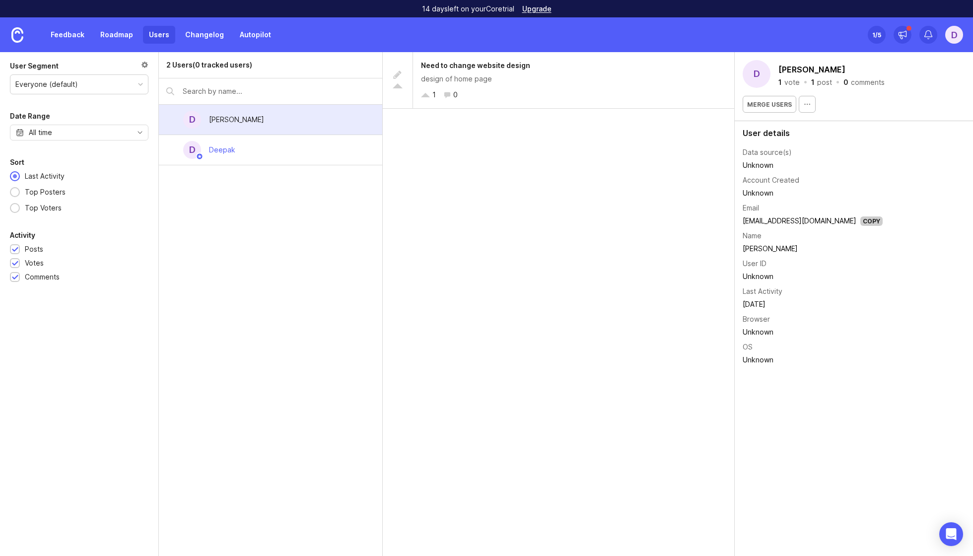
click at [231, 151] on div "Deepak" at bounding box center [222, 150] width 26 height 11
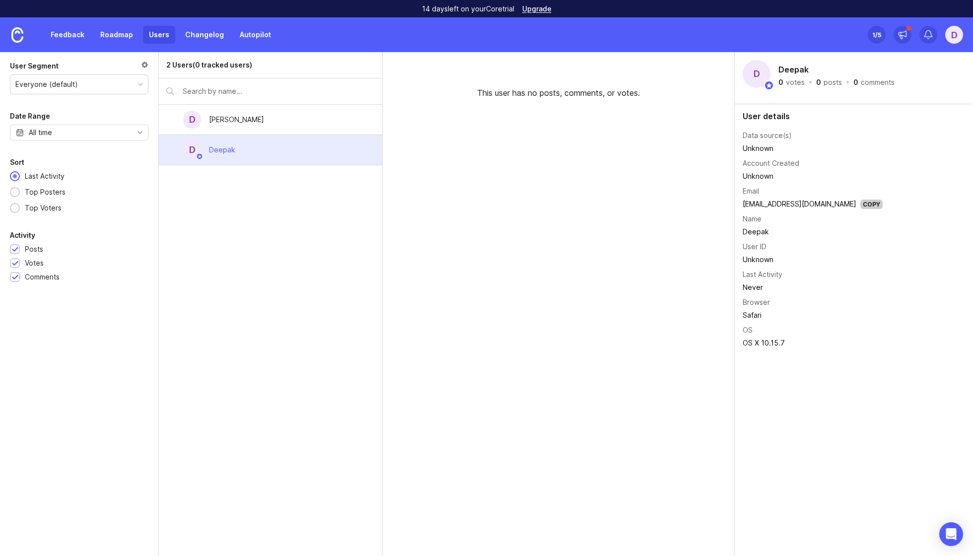
click at [225, 118] on div "[PERSON_NAME]" at bounding box center [236, 119] width 55 height 11
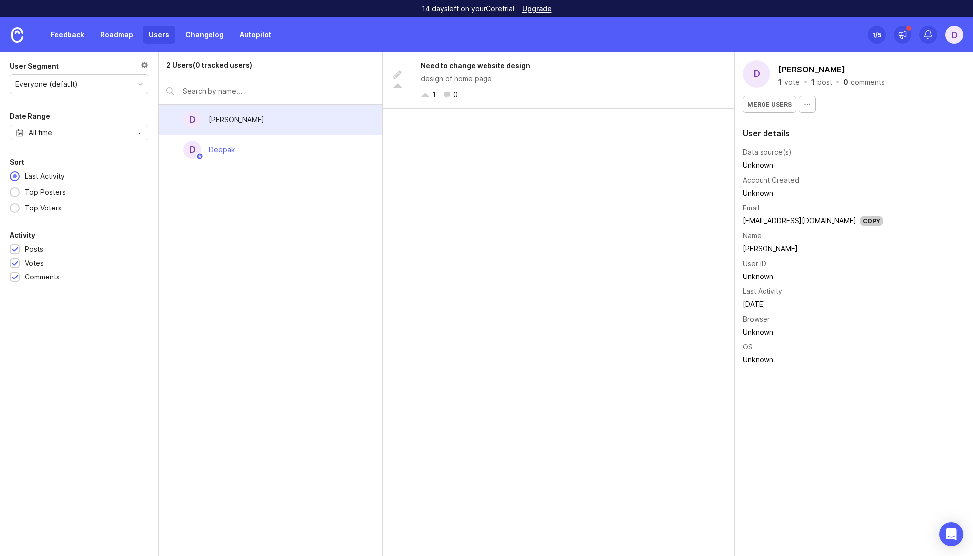
click at [483, 75] on div "design of home page" at bounding box center [573, 79] width 305 height 11
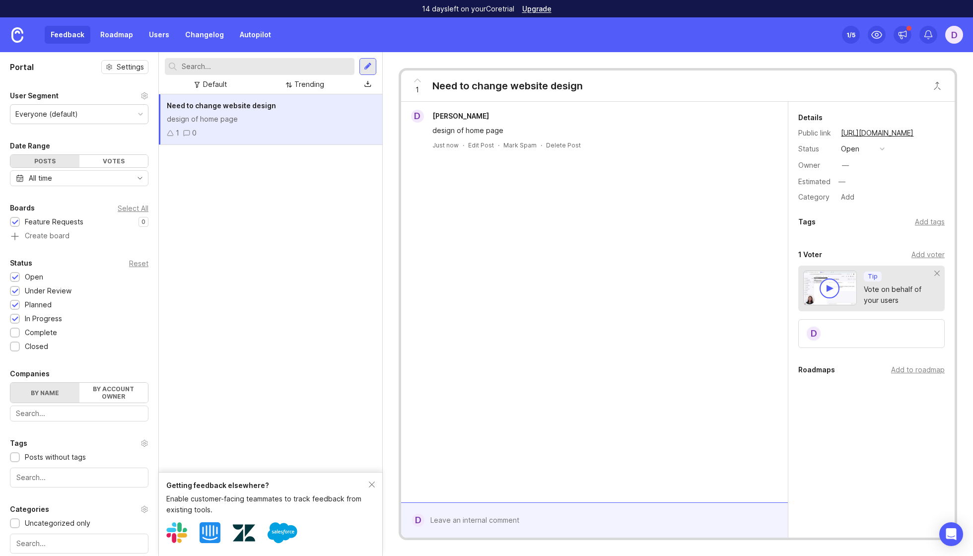
click at [474, 521] on div at bounding box center [602, 520] width 355 height 19
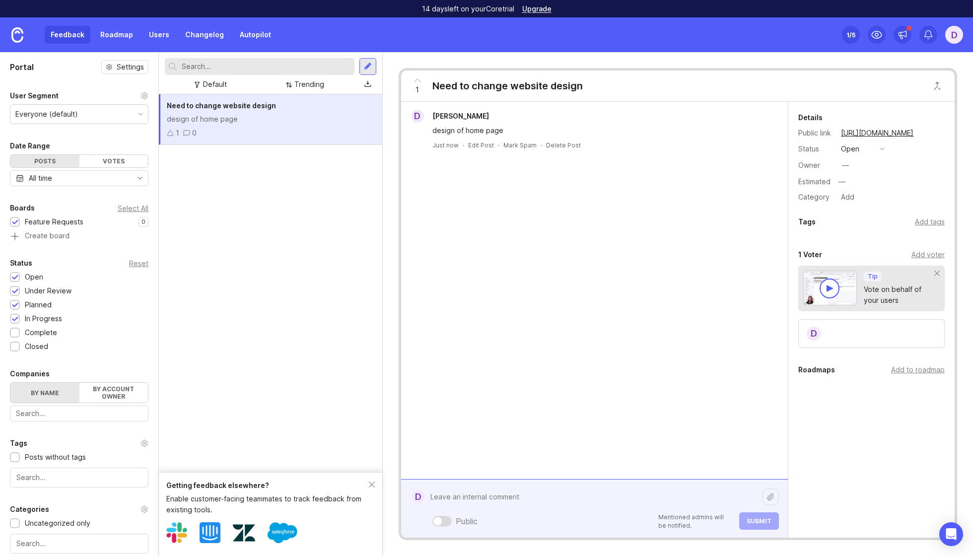
click at [106, 169] on div "Date Range Posts Votes All time" at bounding box center [79, 163] width 158 height 46
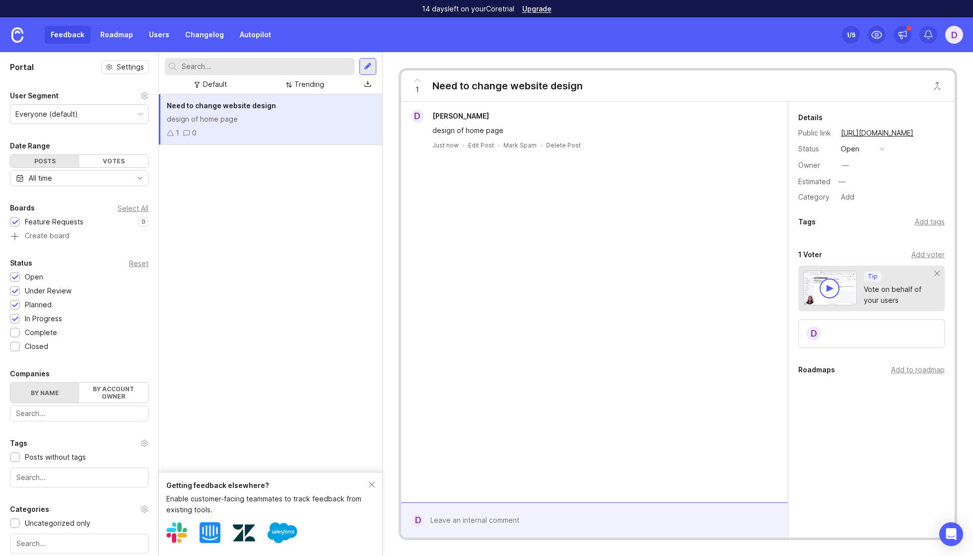
click at [106, 159] on div "Votes" at bounding box center [113, 161] width 69 height 12
click at [52, 158] on div "Posts" at bounding box center [44, 161] width 69 height 12
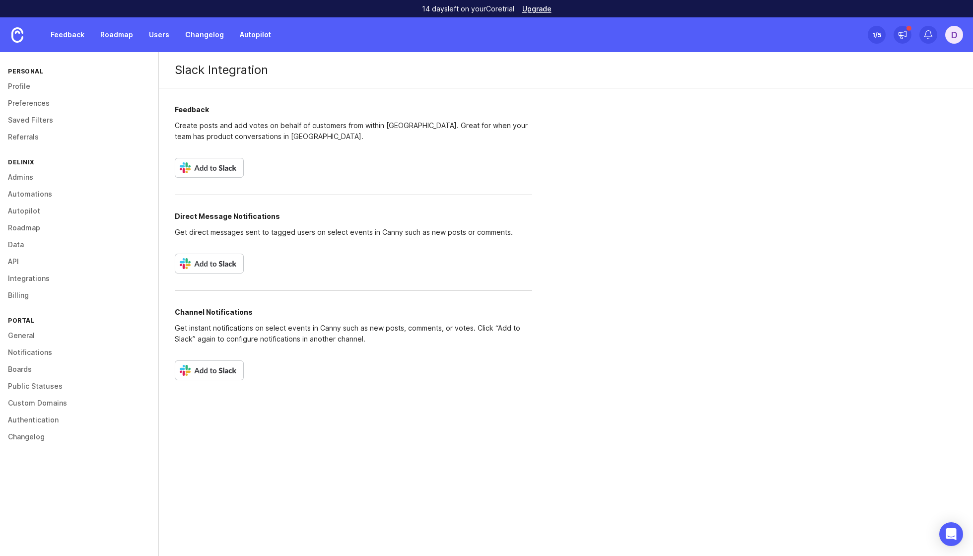
click at [221, 168] on img at bounding box center [209, 168] width 69 height 20
click at [200, 261] on img at bounding box center [209, 264] width 69 height 20
click at [161, 34] on link "Users" at bounding box center [159, 35] width 32 height 18
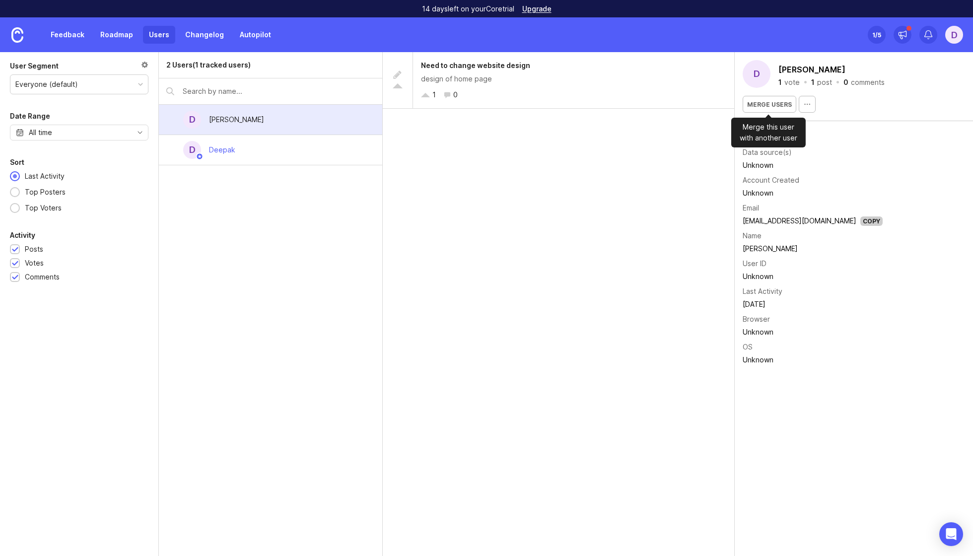
click at [777, 100] on button "Merge users" at bounding box center [770, 104] width 54 height 17
click at [837, 179] on td "Account Created" at bounding box center [813, 180] width 140 height 13
click at [808, 101] on icon "button" at bounding box center [808, 104] width 8 height 8
click at [750, 180] on div "Account Created" at bounding box center [771, 180] width 57 height 11
click at [761, 103] on span "Merge users" at bounding box center [769, 104] width 45 height 7
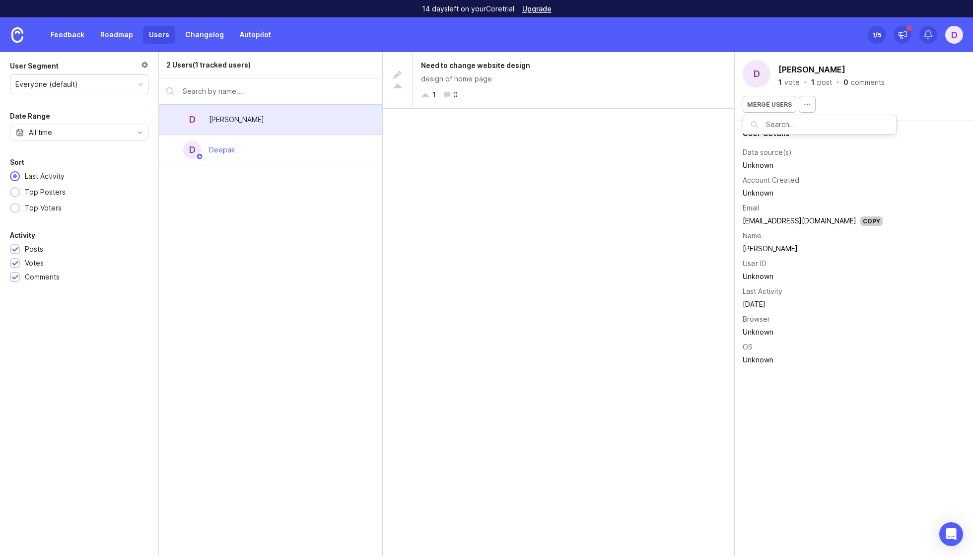
click at [624, 259] on div "Need to change website design design of home page 1 0" at bounding box center [559, 304] width 352 height 504
click at [216, 37] on link "Changelog" at bounding box center [204, 35] width 51 height 18
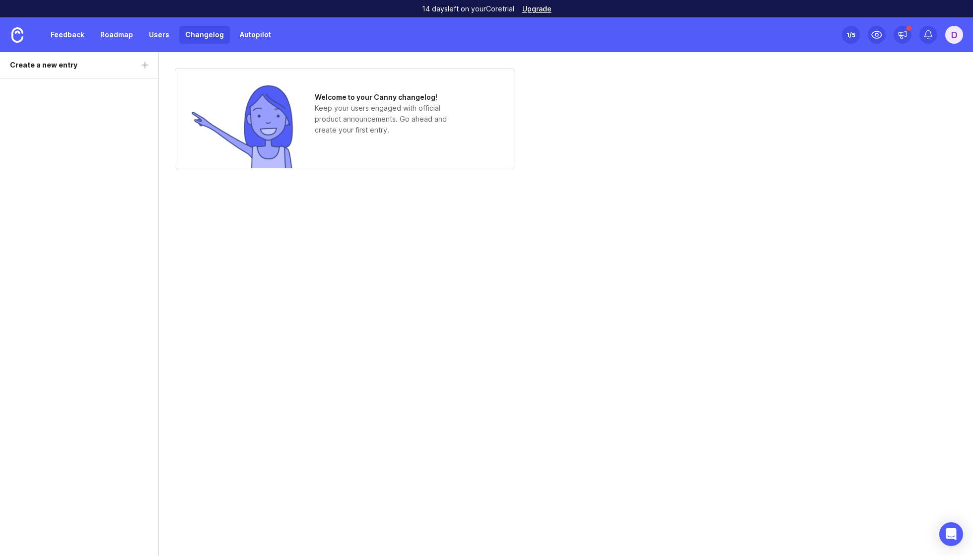
click at [129, 32] on link "Roadmap" at bounding box center [116, 35] width 45 height 18
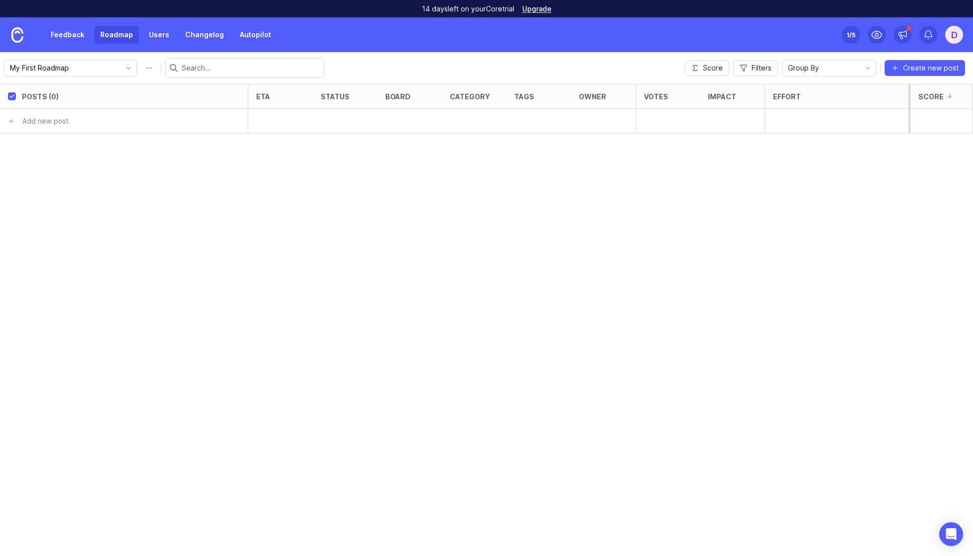
click at [162, 36] on link "Users" at bounding box center [159, 35] width 32 height 18
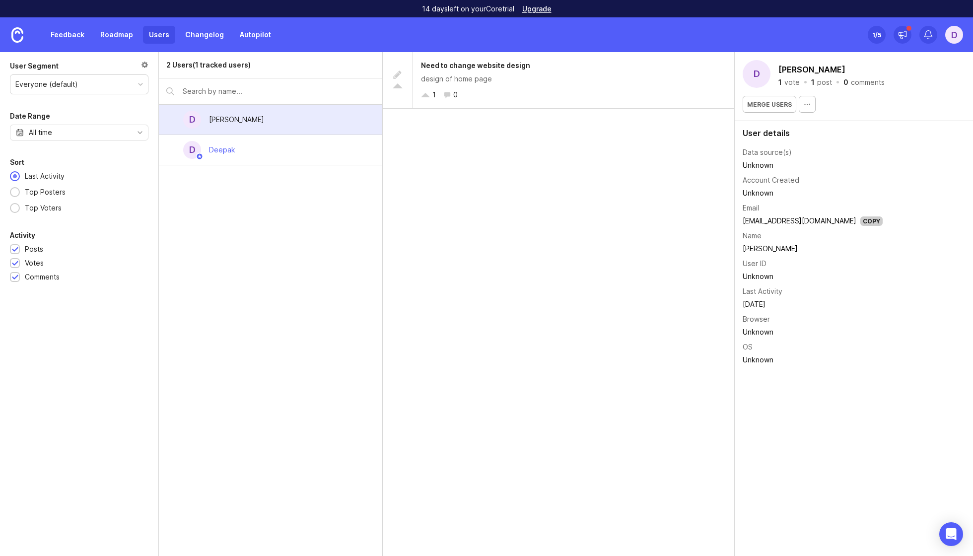
click at [805, 100] on button "button" at bounding box center [807, 104] width 17 height 17
click at [800, 306] on td "[DATE]" at bounding box center [813, 304] width 140 height 13
click at [950, 533] on icon "Open Intercom Messenger" at bounding box center [951, 534] width 11 height 13
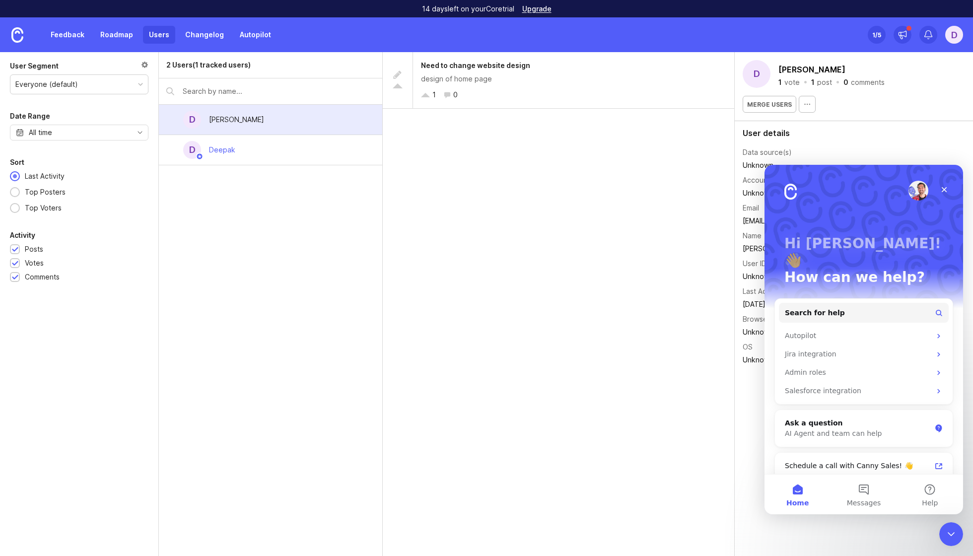
click at [673, 422] on div "Need to change website design design of home page 1 0" at bounding box center [559, 304] width 352 height 504
click at [946, 189] on icon "Close" at bounding box center [945, 190] width 8 height 8
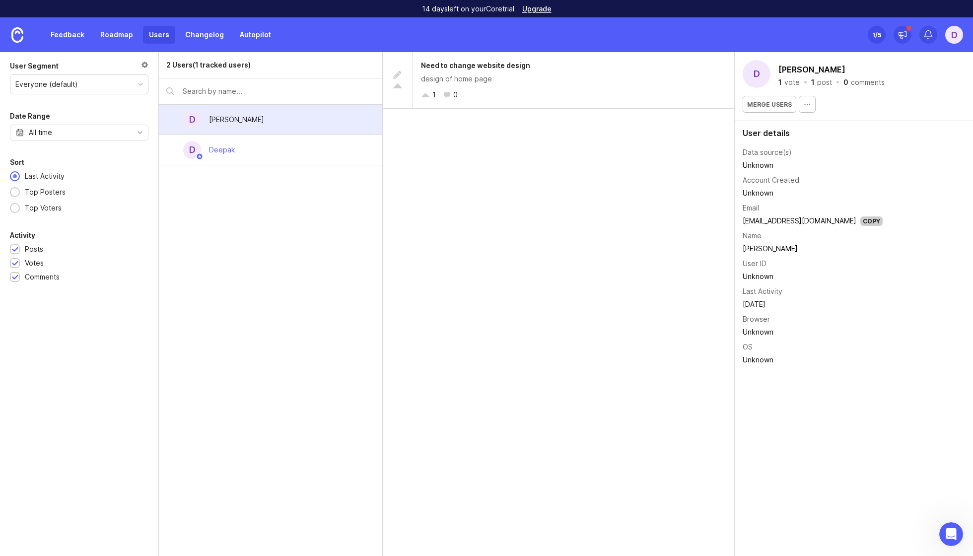
click at [806, 105] on icon "button" at bounding box center [808, 104] width 8 height 8
click at [567, 217] on div "Need to change website design design of home page 1 0" at bounding box center [559, 304] width 352 height 504
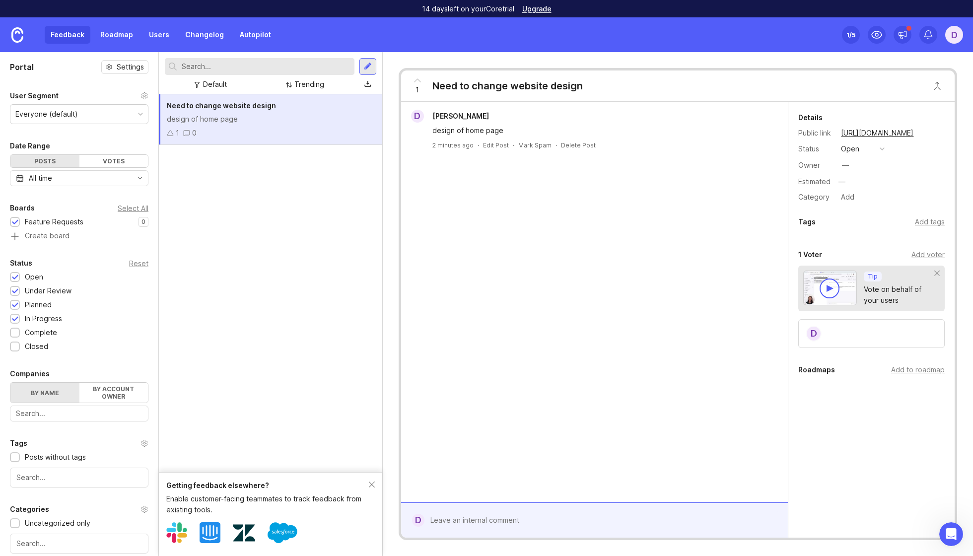
click at [499, 521] on div at bounding box center [602, 520] width 355 height 19
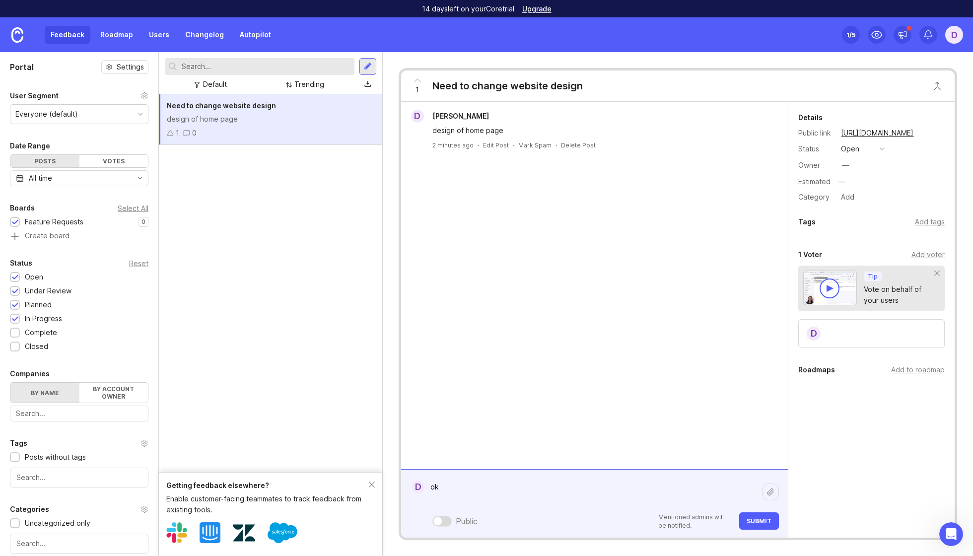
type textarea "ok"
click at [765, 521] on span "Submit" at bounding box center [759, 521] width 25 height 7
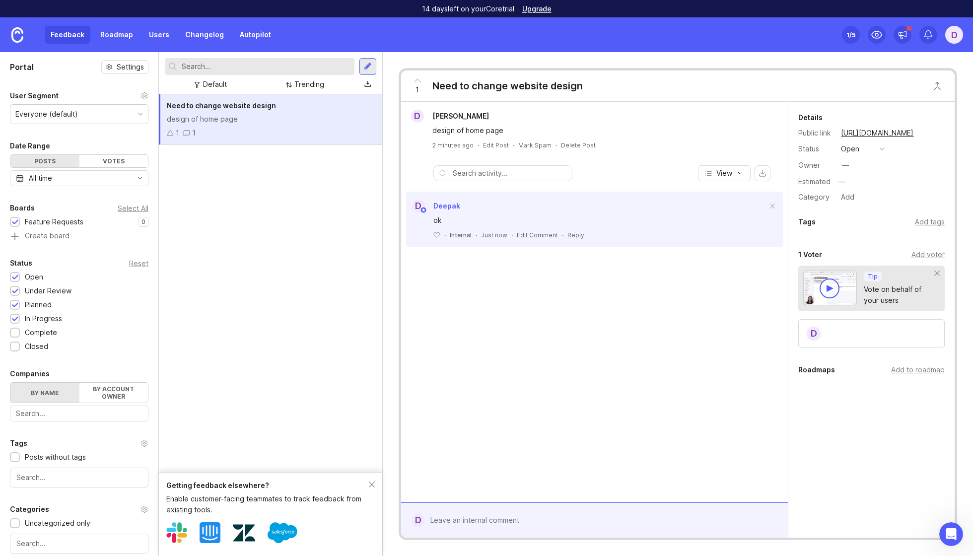
click at [904, 370] on div "Add to roadmap" at bounding box center [919, 370] width 54 height 11
click at [118, 37] on link "Roadmap" at bounding box center [116, 35] width 45 height 18
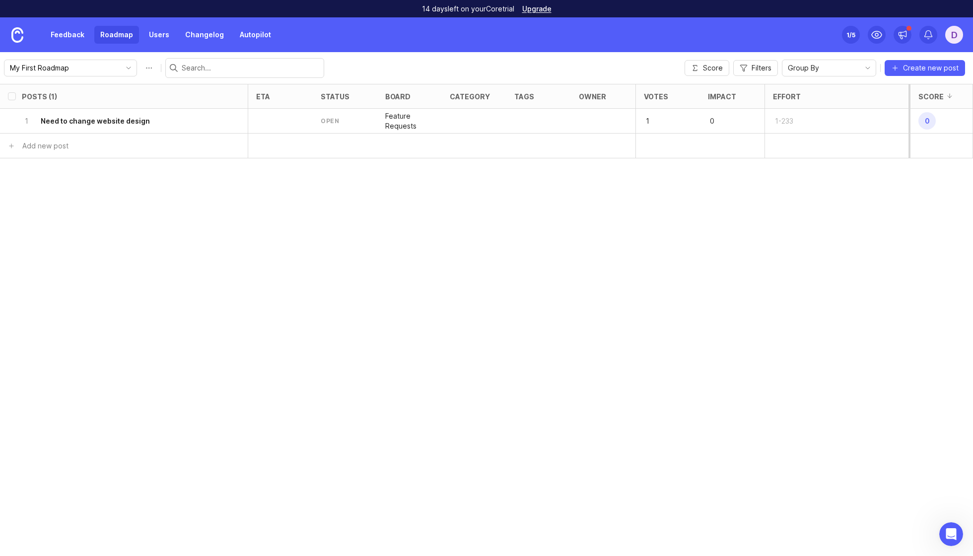
click at [74, 34] on link "Feedback" at bounding box center [68, 35] width 46 height 18
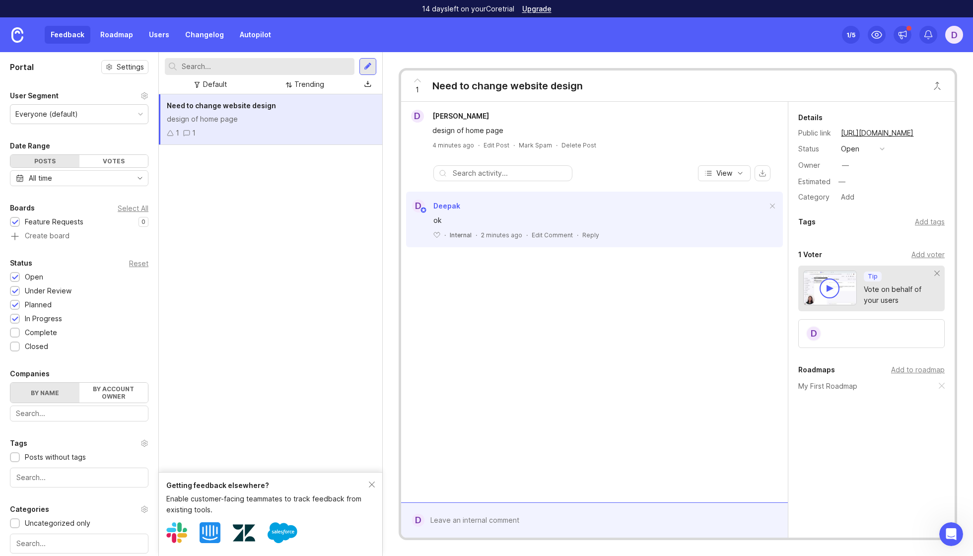
click at [156, 36] on link "Users" at bounding box center [159, 35] width 32 height 18
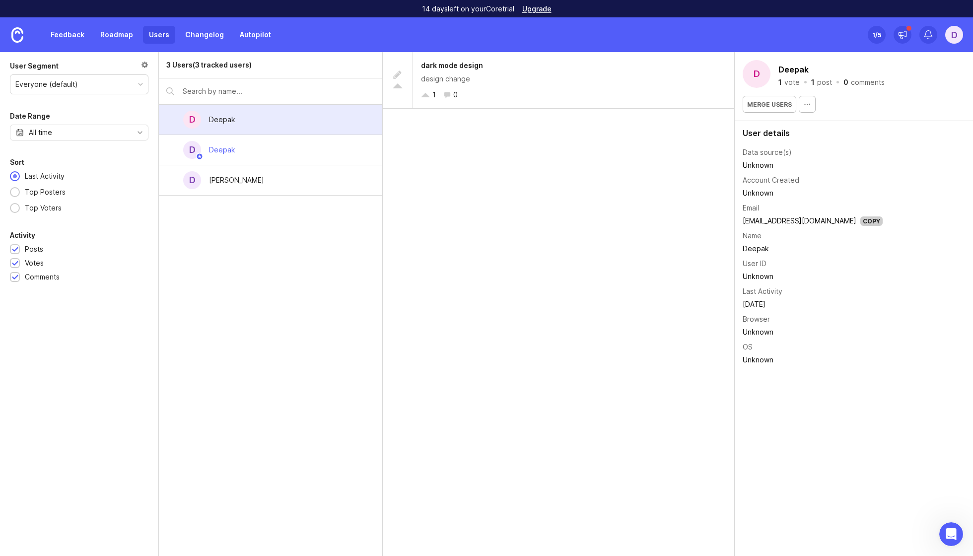
click at [231, 181] on div "[PERSON_NAME]" at bounding box center [236, 180] width 55 height 11
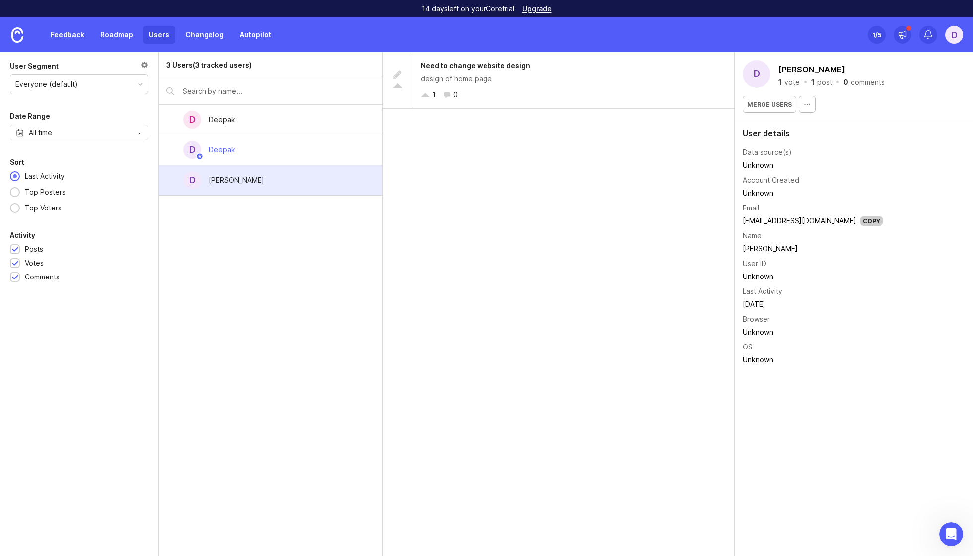
click at [231, 158] on div "Deepak" at bounding box center [222, 150] width 42 height 22
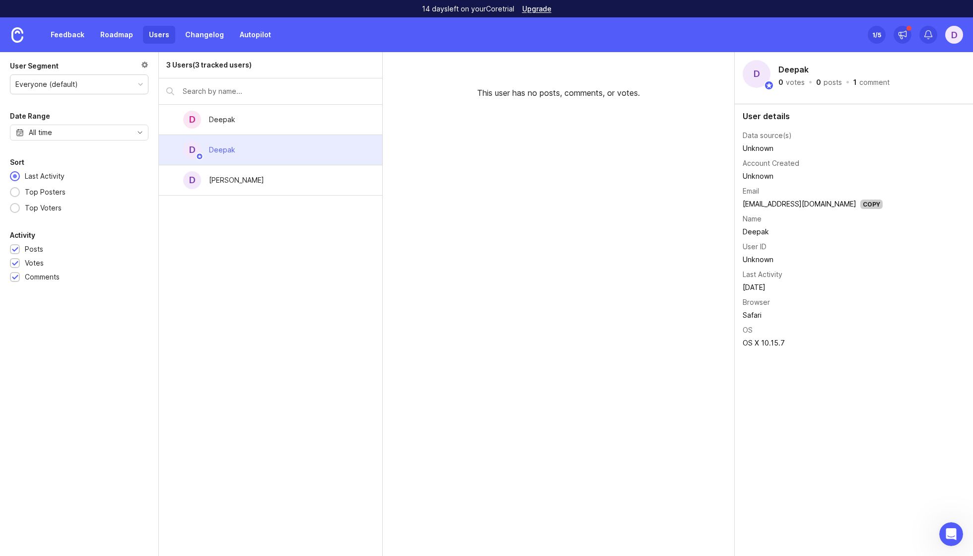
click at [233, 176] on div "[PERSON_NAME]" at bounding box center [236, 180] width 55 height 11
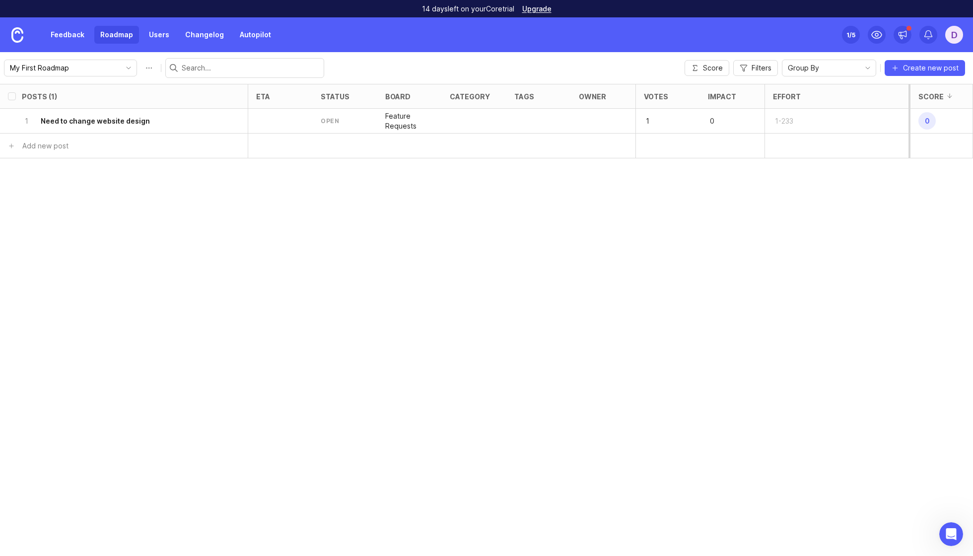
click at [163, 34] on link "Users" at bounding box center [159, 35] width 32 height 18
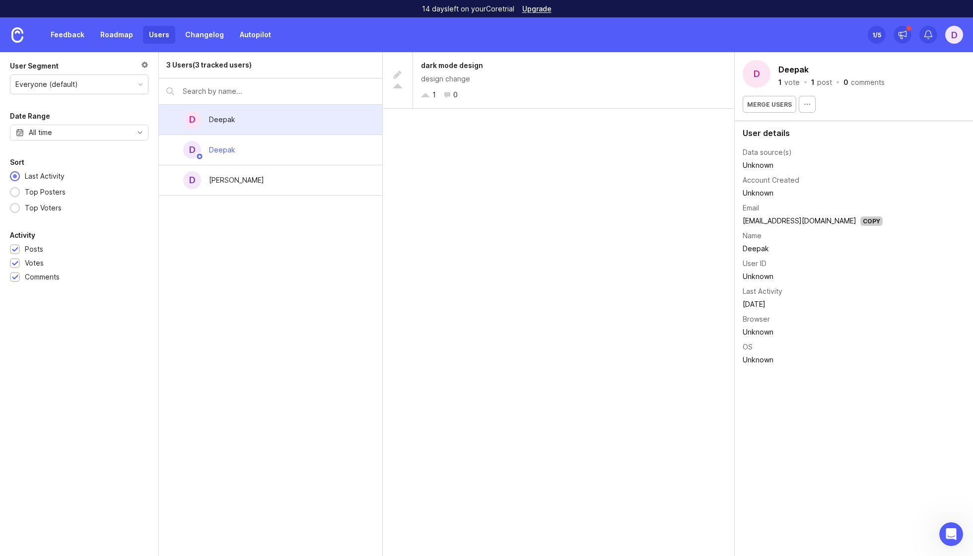
click at [485, 84] on div "dark mode design design change 1 0" at bounding box center [573, 80] width 321 height 56
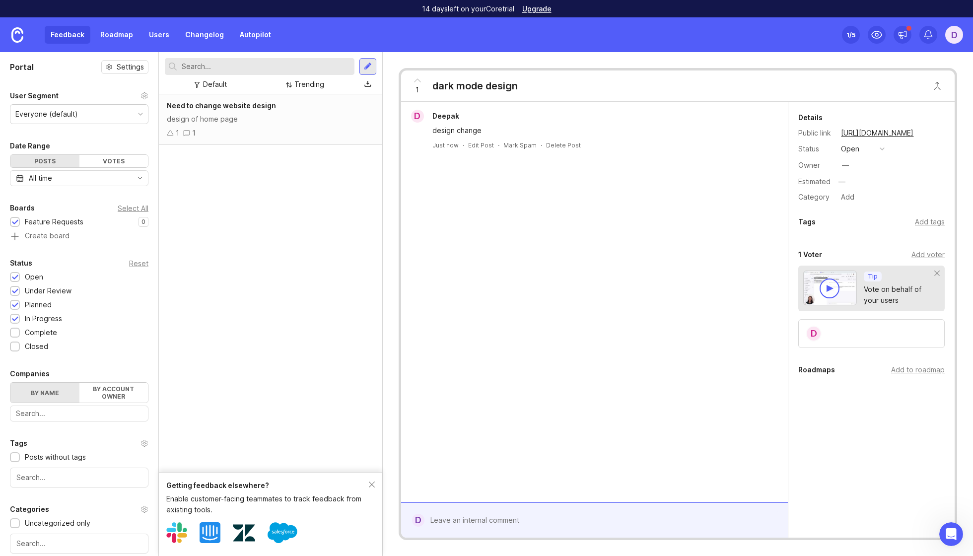
click at [503, 75] on div "1 dark mode design" at bounding box center [462, 86] width 122 height 31
click at [901, 372] on div "Add to roadmap" at bounding box center [919, 370] width 54 height 11
drag, startPoint x: 168, startPoint y: 36, endPoint x: 151, endPoint y: 36, distance: 16.9
click at [151, 36] on link "Users" at bounding box center [159, 35] width 32 height 18
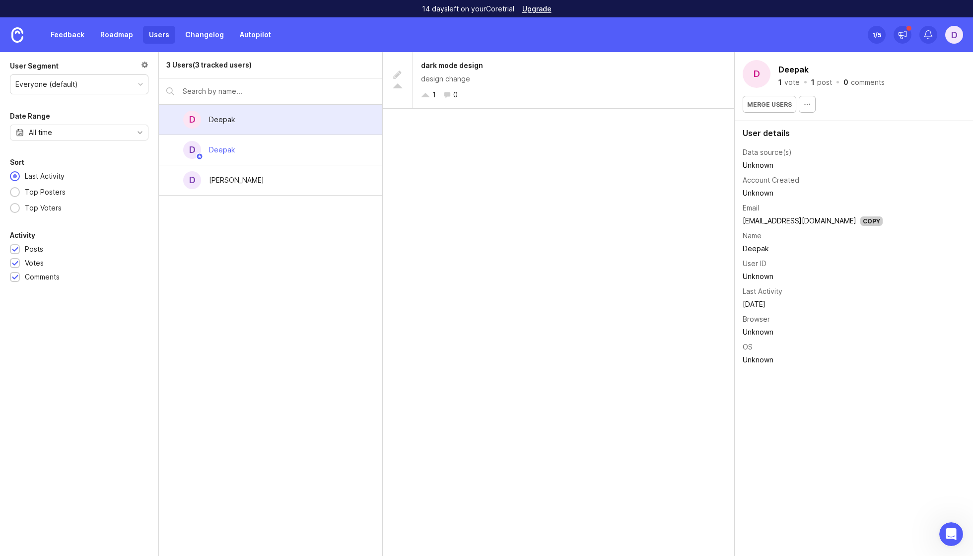
click at [116, 38] on link "Roadmap" at bounding box center [116, 35] width 45 height 18
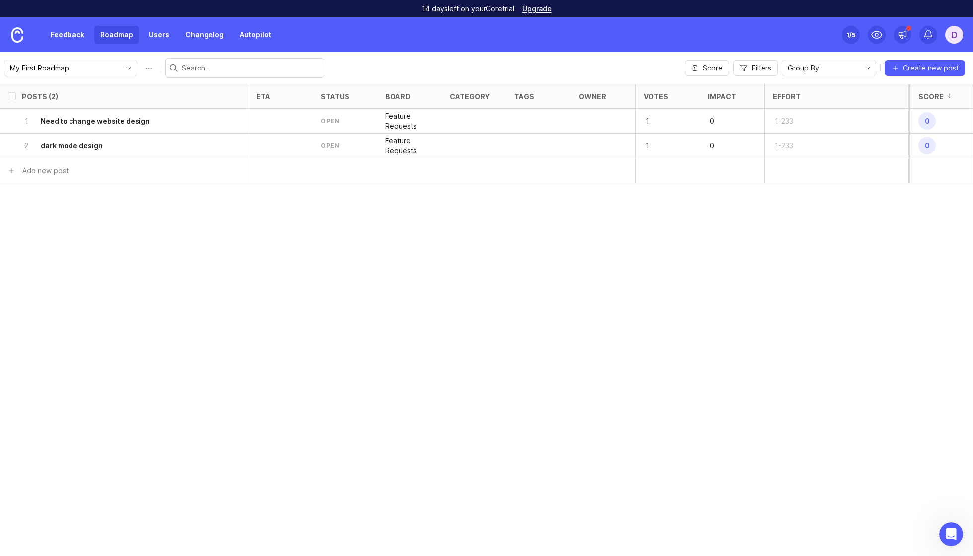
click at [307, 122] on div at bounding box center [280, 121] width 65 height 25
click at [328, 126] on div "open" at bounding box center [345, 121] width 65 height 25
click at [363, 271] on div "Posts (2) eta status board category tags owner Votes Impact Effort Score 1 Need…" at bounding box center [486, 320] width 973 height 472
